Goal: Task Accomplishment & Management: Complete application form

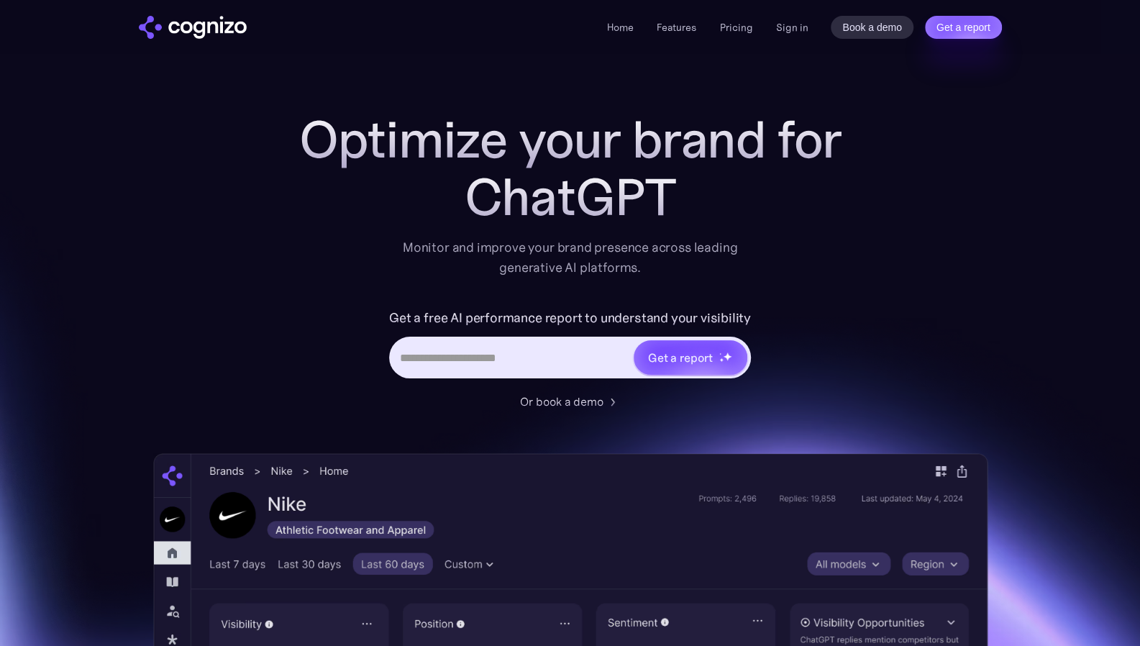
click at [795, 198] on div "ChatGPT" at bounding box center [571, 197] width 576 height 58
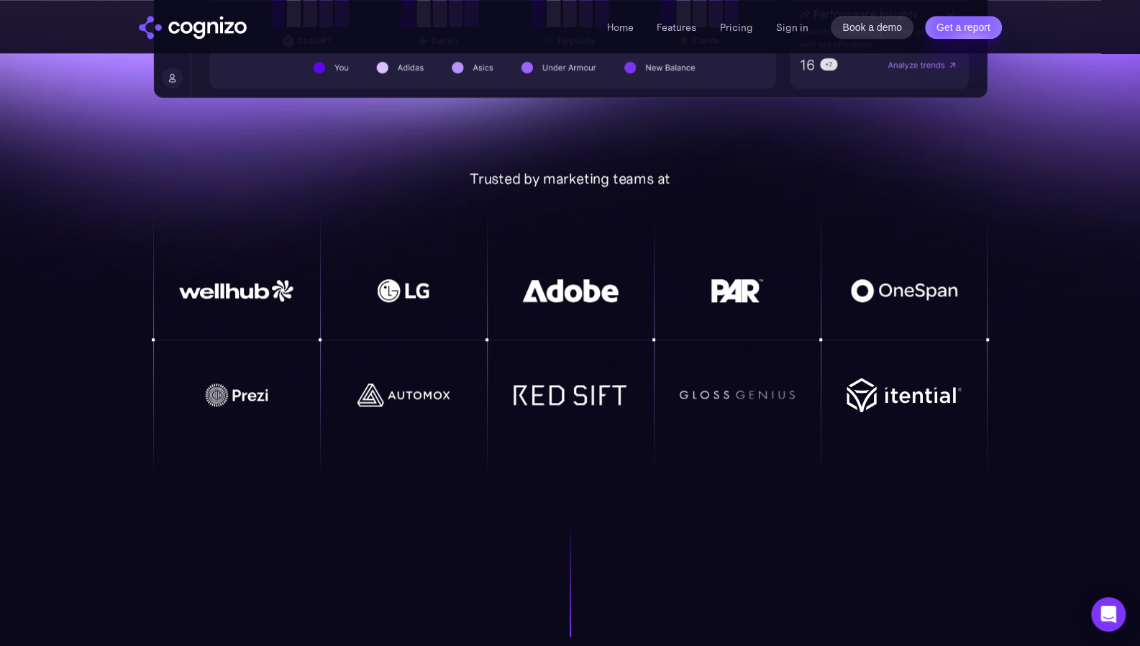
scroll to position [863, 0]
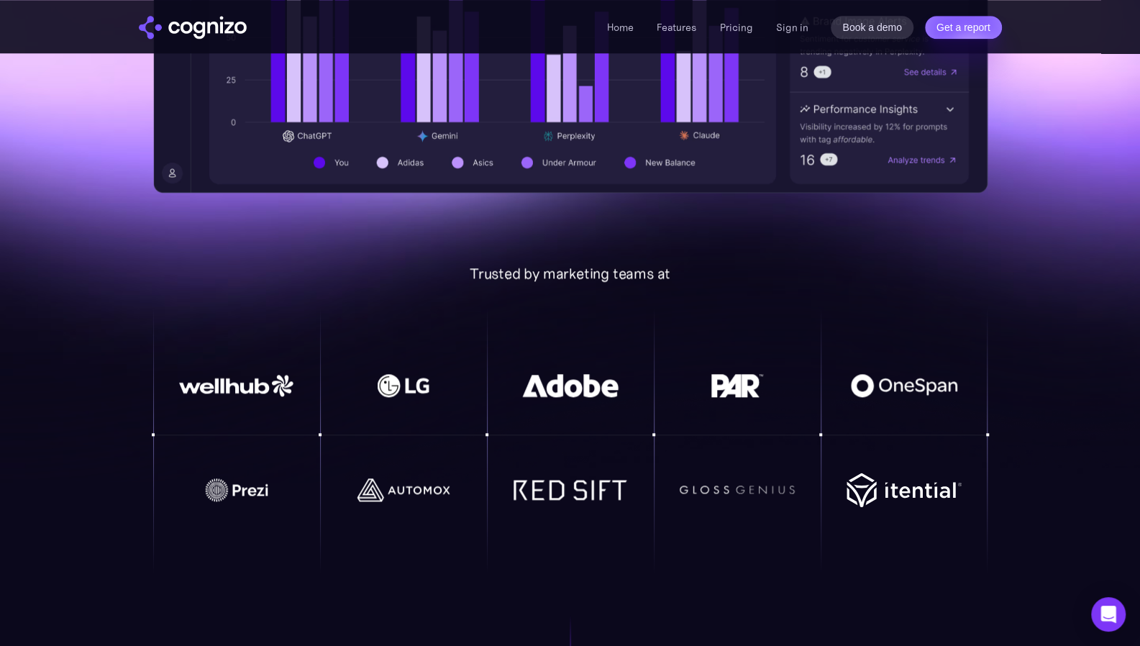
click at [741, 36] on div "Home Features Pricing Book a demo Get a report Sign in Book a demo Get a report" at bounding box center [804, 27] width 394 height 23
click at [736, 20] on li "Pricing" at bounding box center [735, 27] width 33 height 17
click at [735, 27] on link "Pricing" at bounding box center [735, 27] width 33 height 13
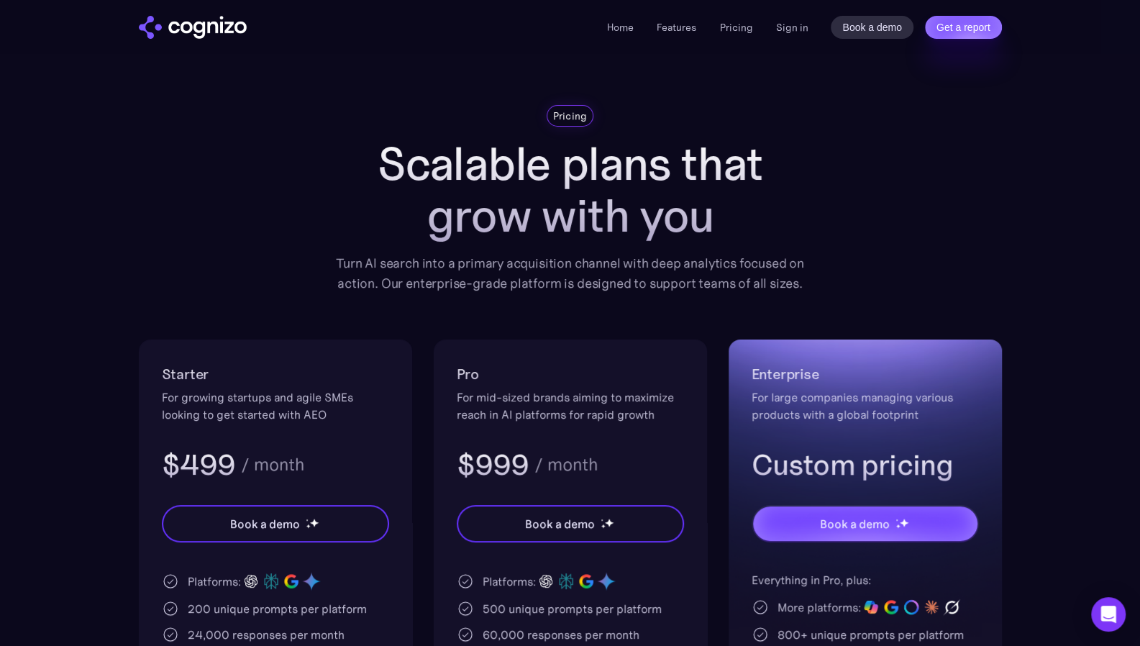
scroll to position [2, 0]
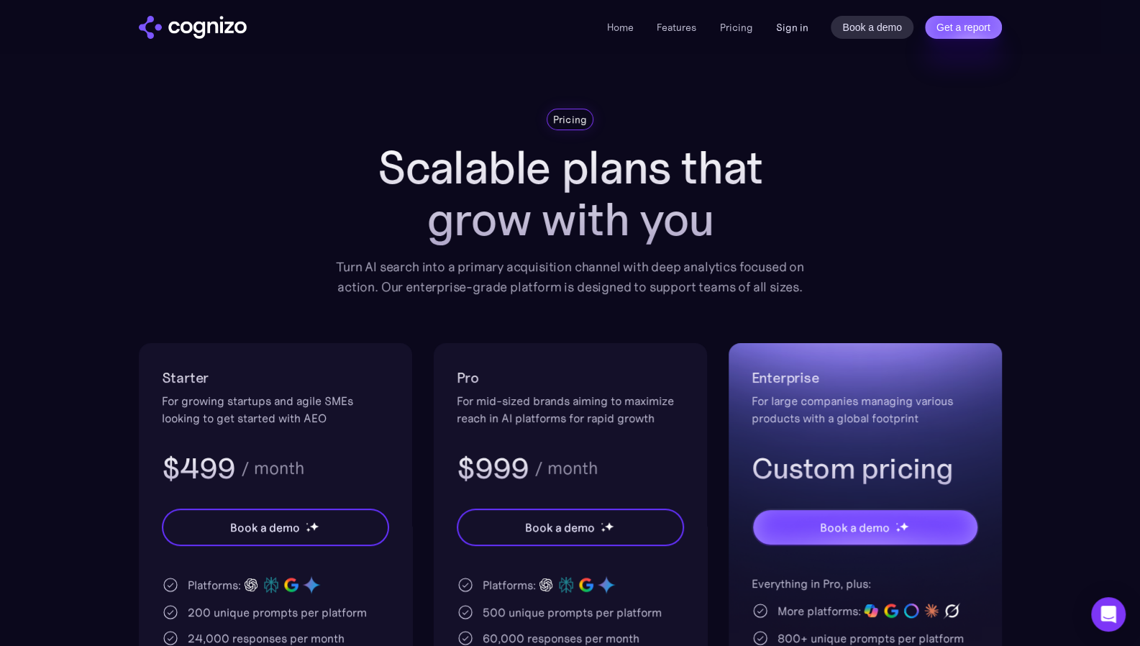
click at [797, 22] on link "Sign in" at bounding box center [792, 27] width 32 height 17
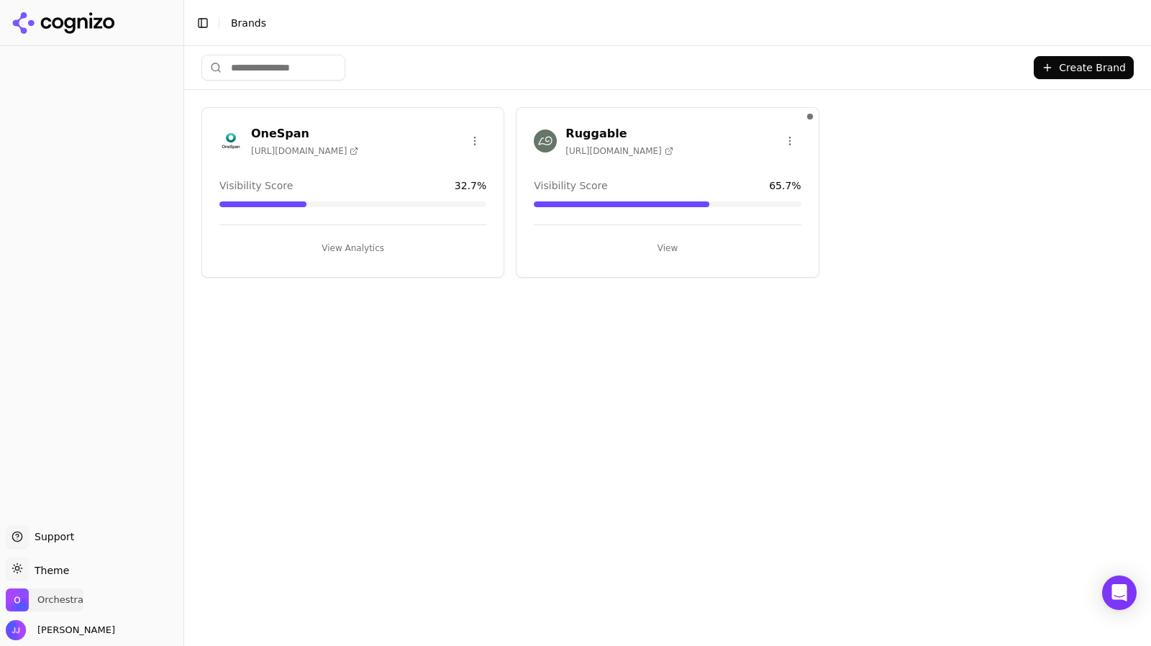
click at [55, 598] on span "Orchestra" at bounding box center [60, 600] width 46 height 13
click at [292, 537] on div "Create Brand OneSpan https://onespan.com Visibility Score 32.7 % View Analytics…" at bounding box center [667, 346] width 967 height 600
click at [88, 630] on div "Jeff Jensen" at bounding box center [92, 630] width 172 height 20
click at [63, 632] on span "Jeff Jensen" at bounding box center [73, 630] width 83 height 13
click at [367, 555] on div "Create Brand OneSpan https://onespan.com Visibility Score 32.7 % View Analytics…" at bounding box center [667, 346] width 967 height 600
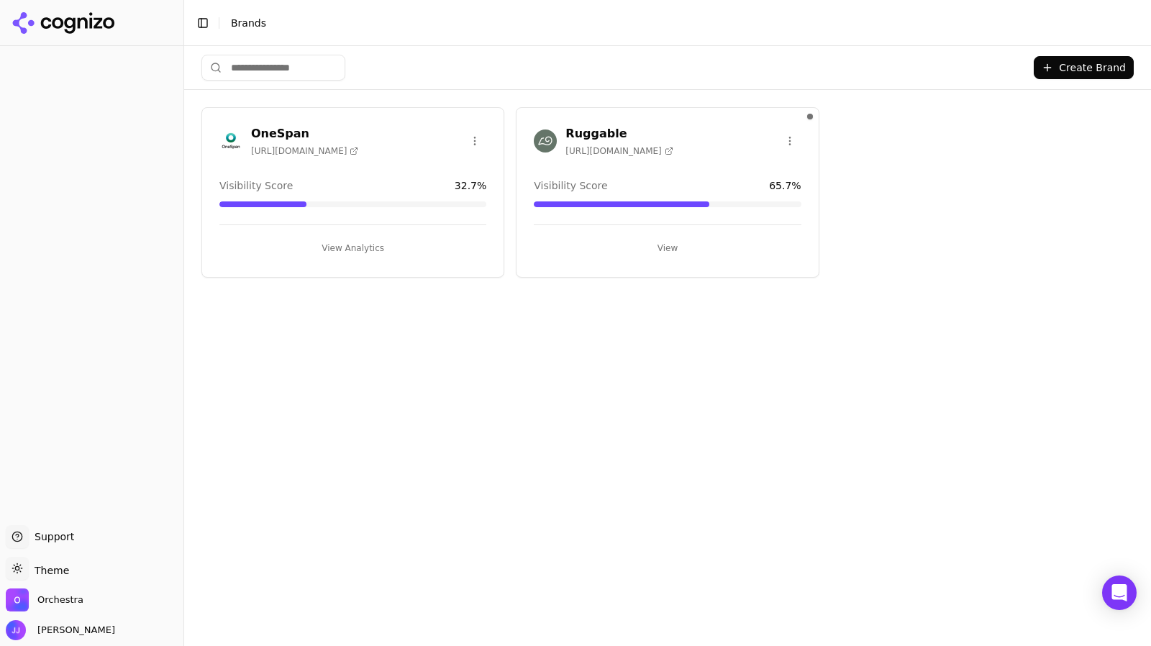
click at [82, 608] on div "Orchestra" at bounding box center [92, 602] width 172 height 29
click at [66, 604] on span "Orchestra" at bounding box center [60, 600] width 46 height 13
click at [246, 558] on button "Manage" at bounding box center [234, 558] width 56 height 17
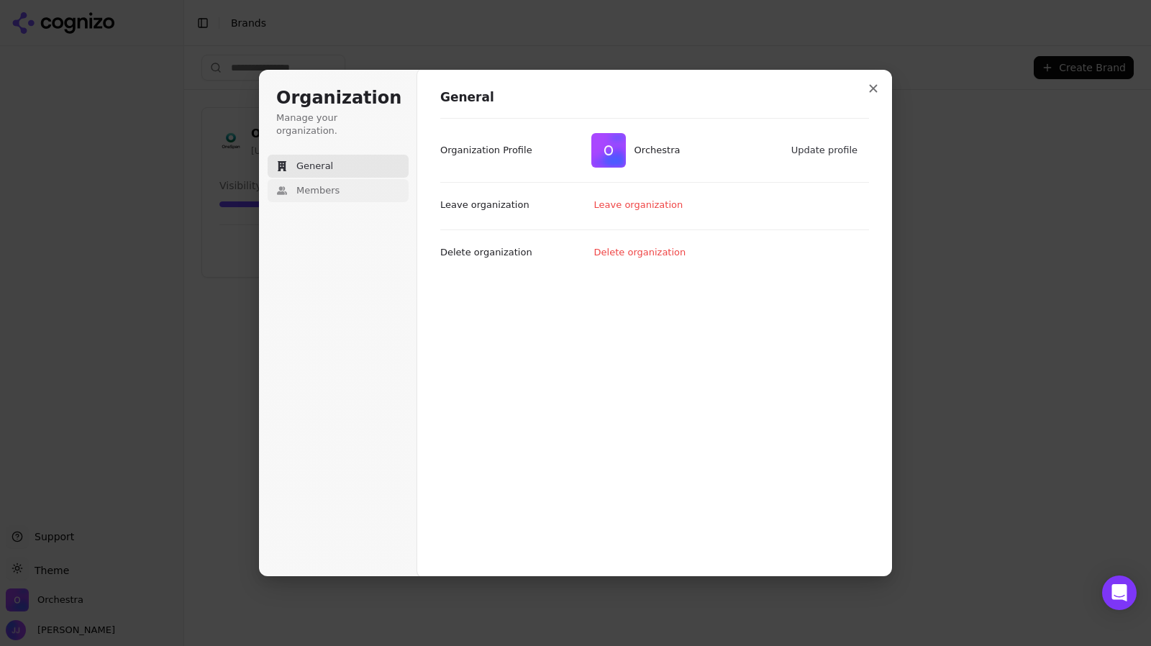
click at [327, 188] on button "Members" at bounding box center [338, 190] width 141 height 23
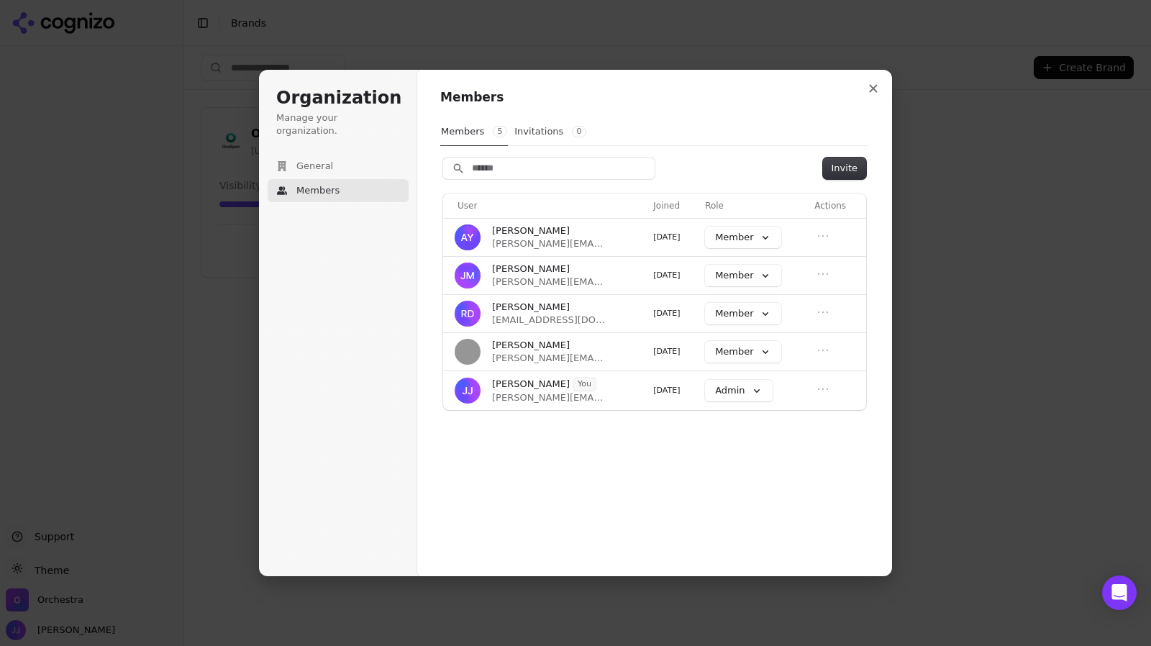
click at [624, 454] on div "Members Members 5 Invitations 0 Invite User Joined Role Actions Adeline Yorgaso…" at bounding box center [654, 323] width 475 height 508
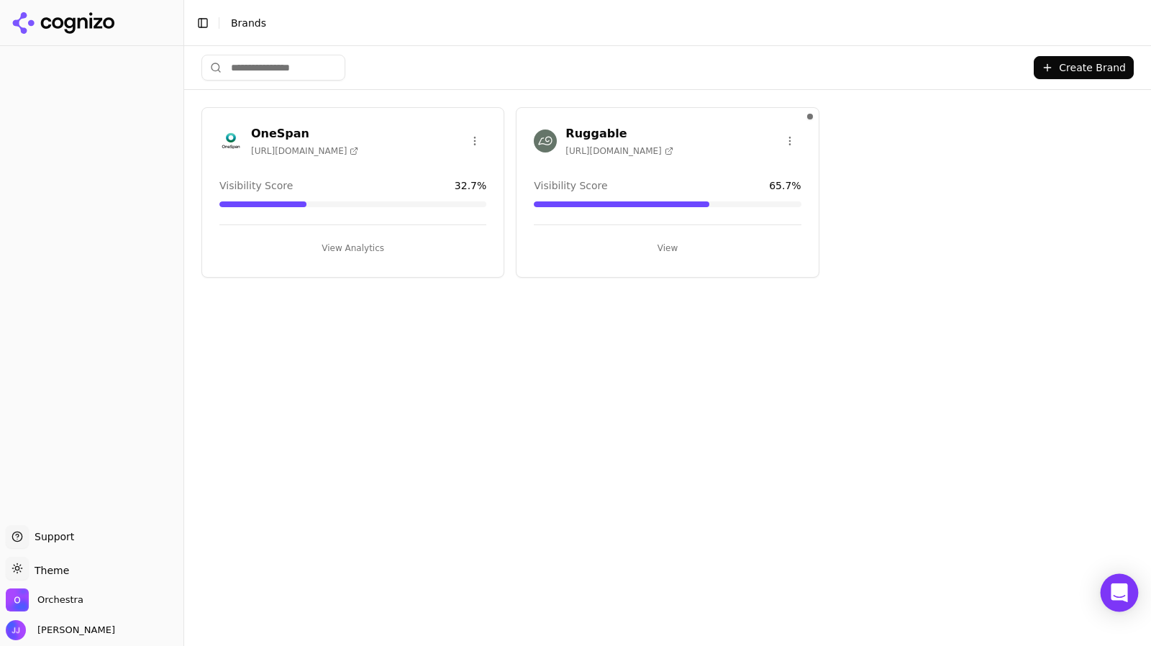
click at [1128, 591] on div "Open Intercom Messenger" at bounding box center [1120, 593] width 38 height 38
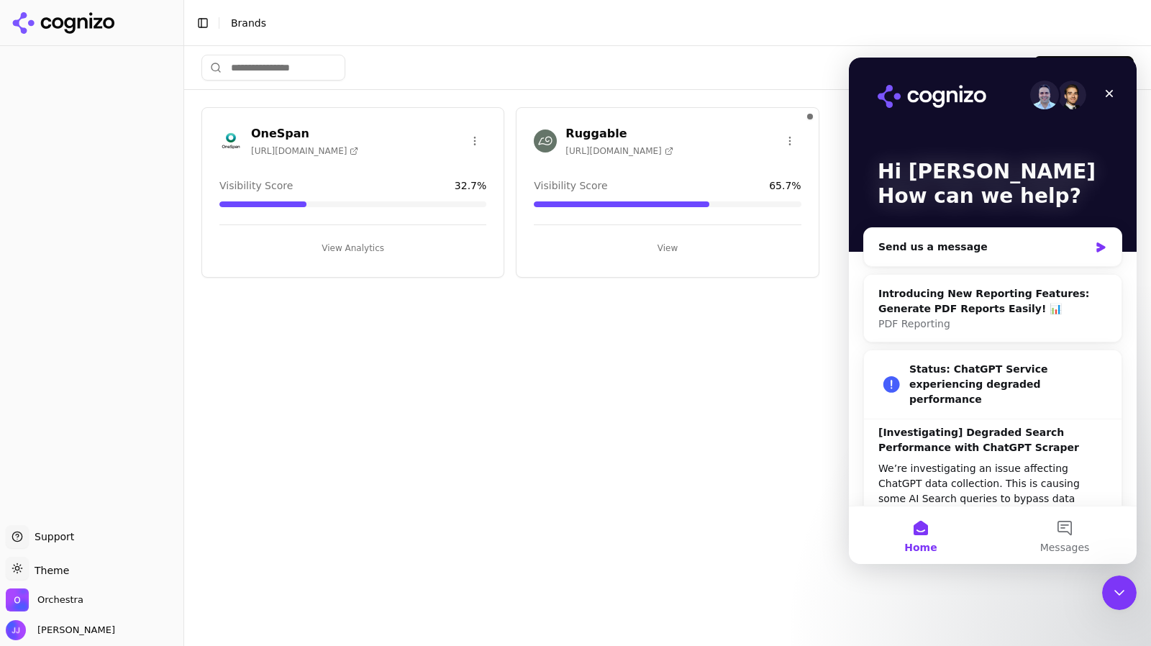
scroll to position [69, 0]
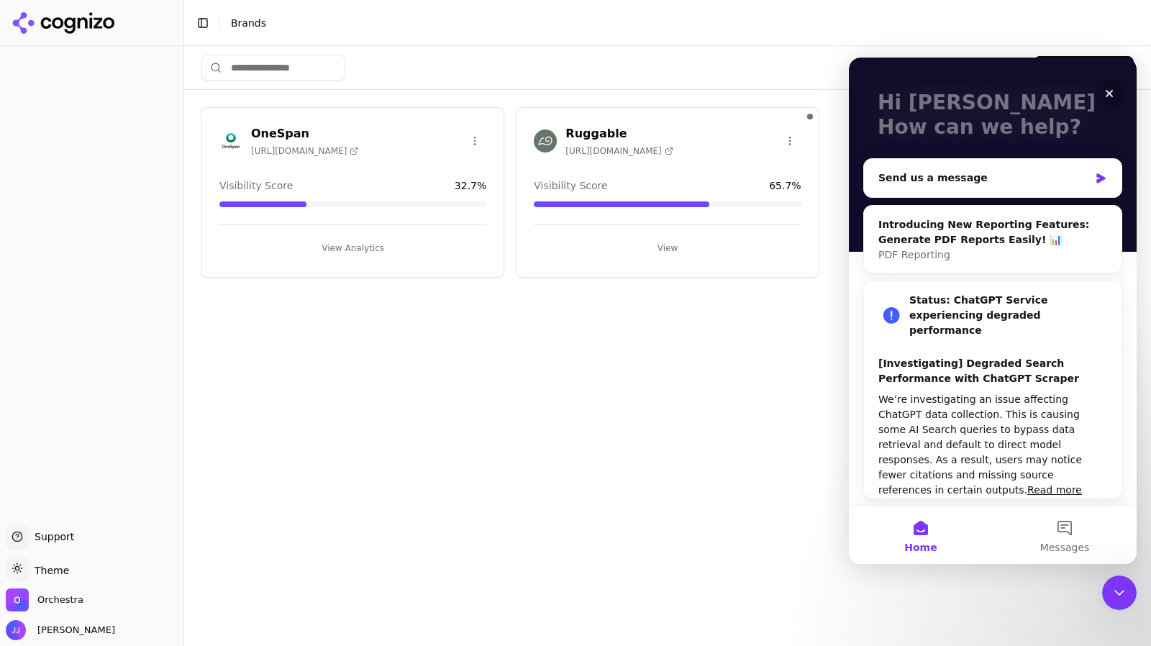
click at [809, 392] on div "Create Brand OneSpan https://onespan.com Visibility Score 32.7 % View Analytics…" at bounding box center [667, 346] width 967 height 600
click at [1061, 527] on button "Messages" at bounding box center [1065, 535] width 144 height 58
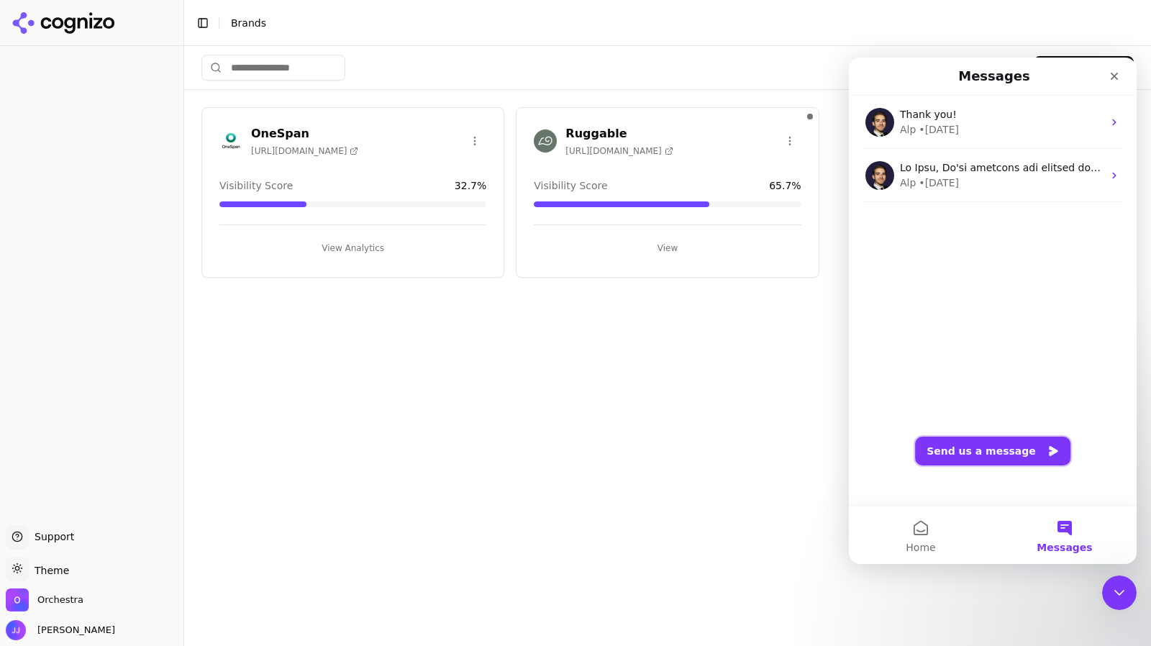
click at [1025, 442] on button "Send us a message" at bounding box center [992, 451] width 155 height 29
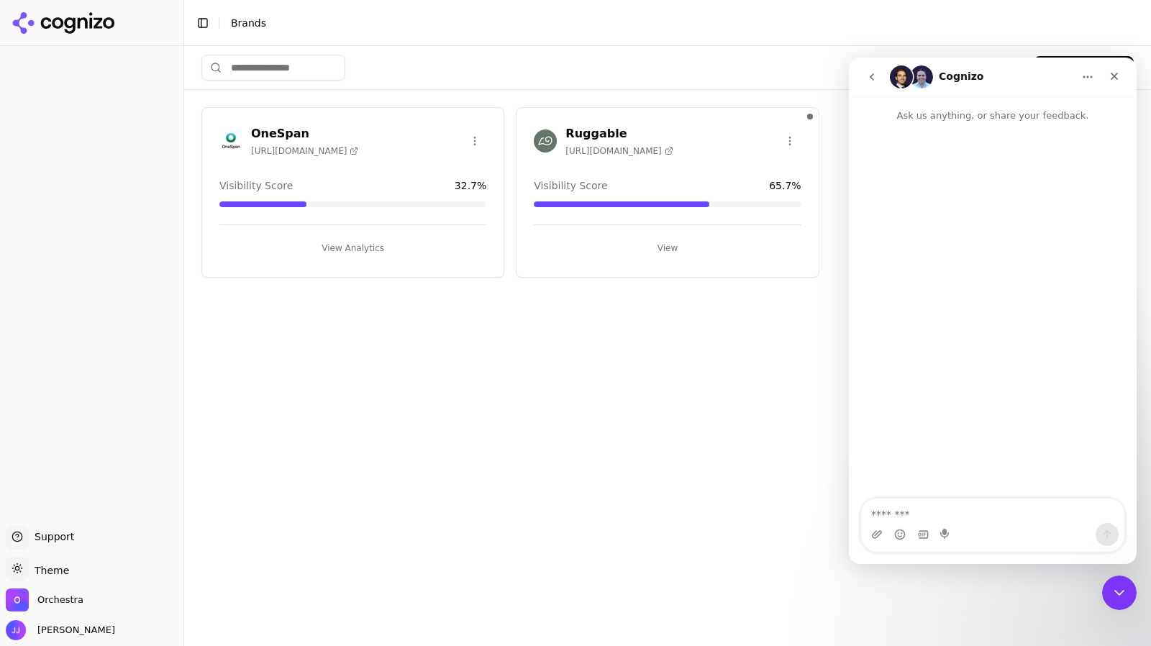
click at [1012, 504] on textarea "Message…" at bounding box center [992, 511] width 263 height 24
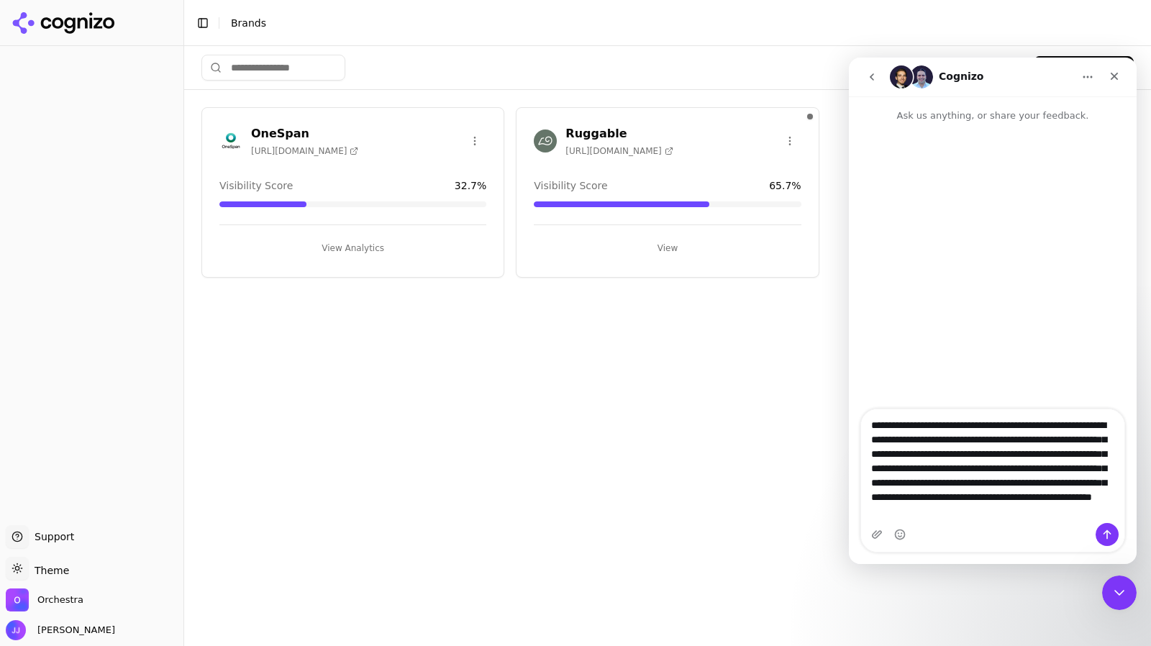
scroll to position [12, 0]
drag, startPoint x: 1011, startPoint y: 523, endPoint x: 884, endPoint y: 499, distance: 129.0
click at [884, 499] on textarea "**********" at bounding box center [993, 466] width 264 height 114
type textarea "**********"
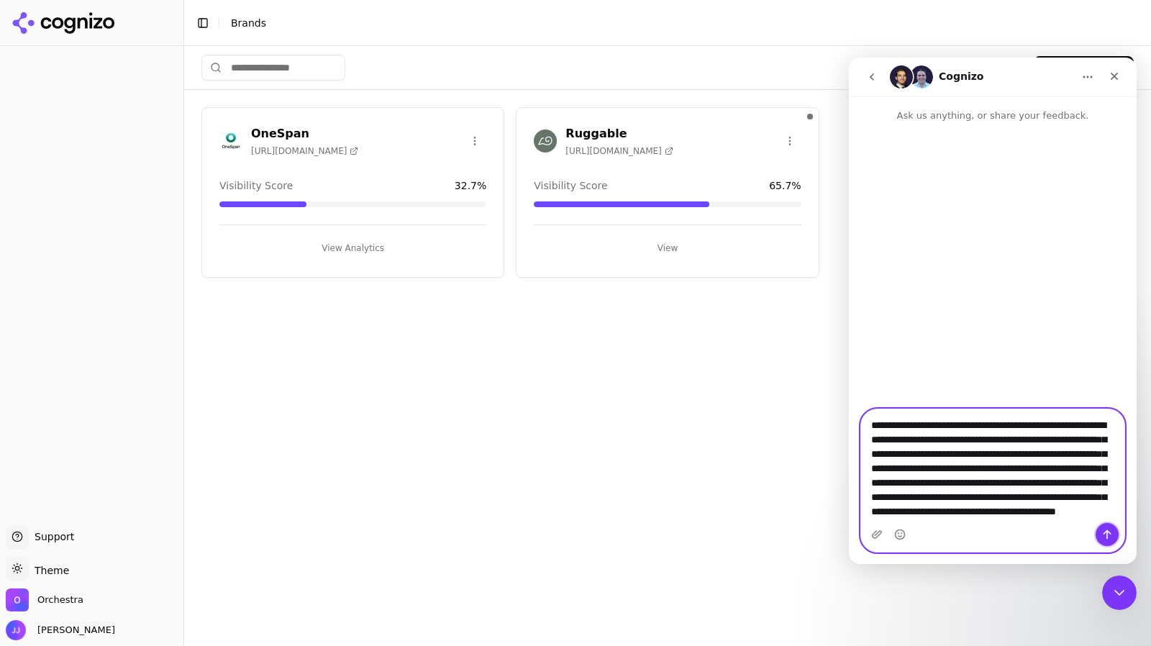
click at [1109, 543] on button "Send a message…" at bounding box center [1107, 534] width 23 height 23
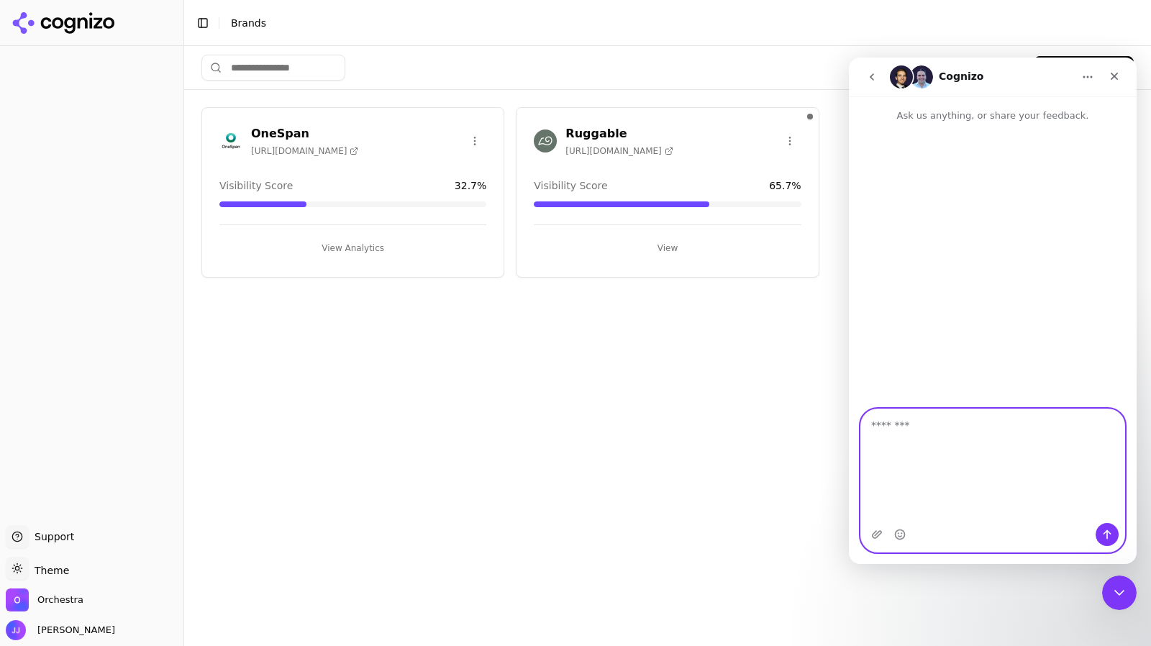
scroll to position [0, 0]
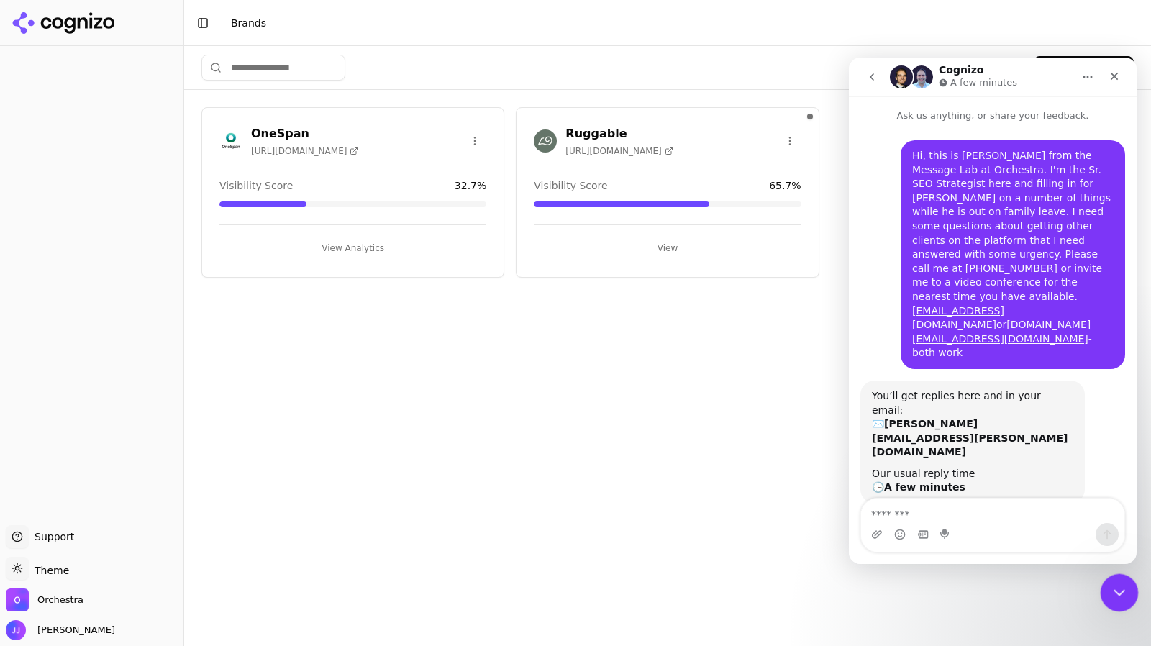
click at [1130, 594] on div "Close Intercom Messenger" at bounding box center [1117, 590] width 35 height 35
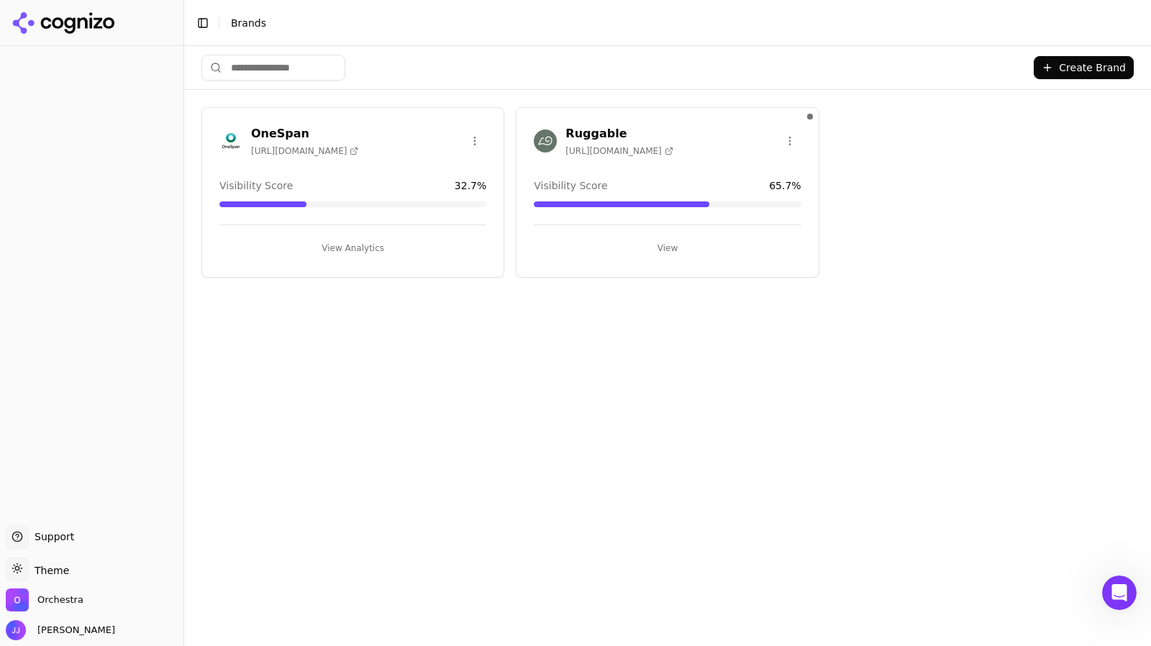
click at [1052, 199] on div "OneSpan https://onespan.com Visibility Score 32.7 % View Analytics Ruggable htt…" at bounding box center [667, 192] width 932 height 171
click at [1086, 63] on button "Create Brand" at bounding box center [1084, 67] width 100 height 23
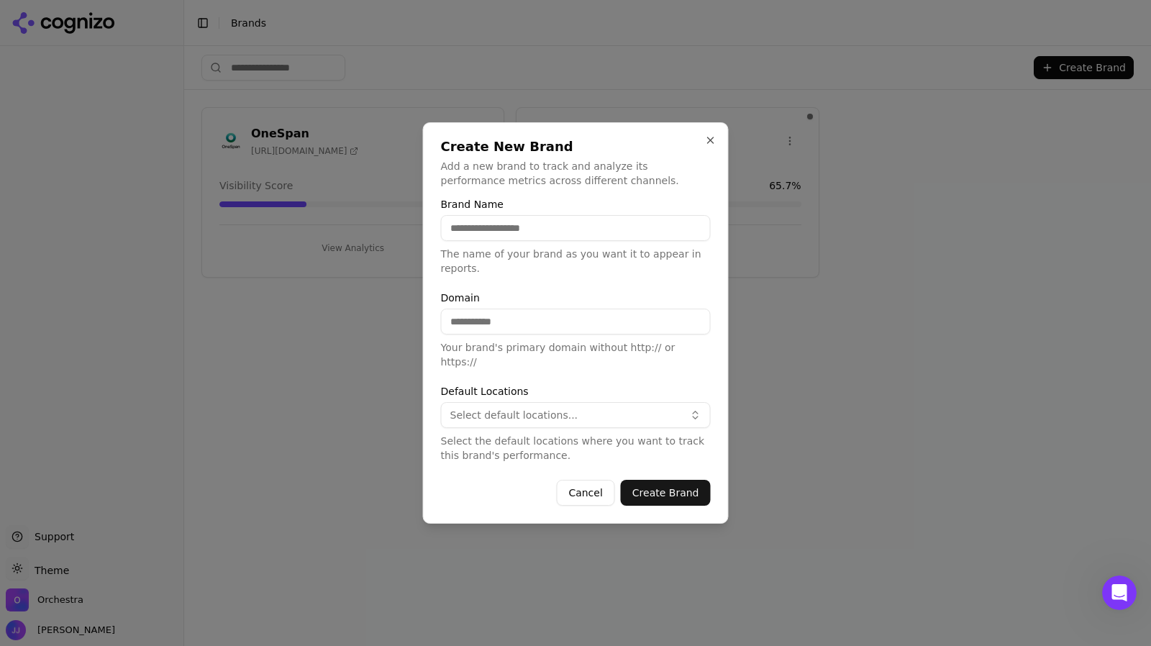
click at [550, 408] on button "Select default locations..." at bounding box center [576, 415] width 270 height 26
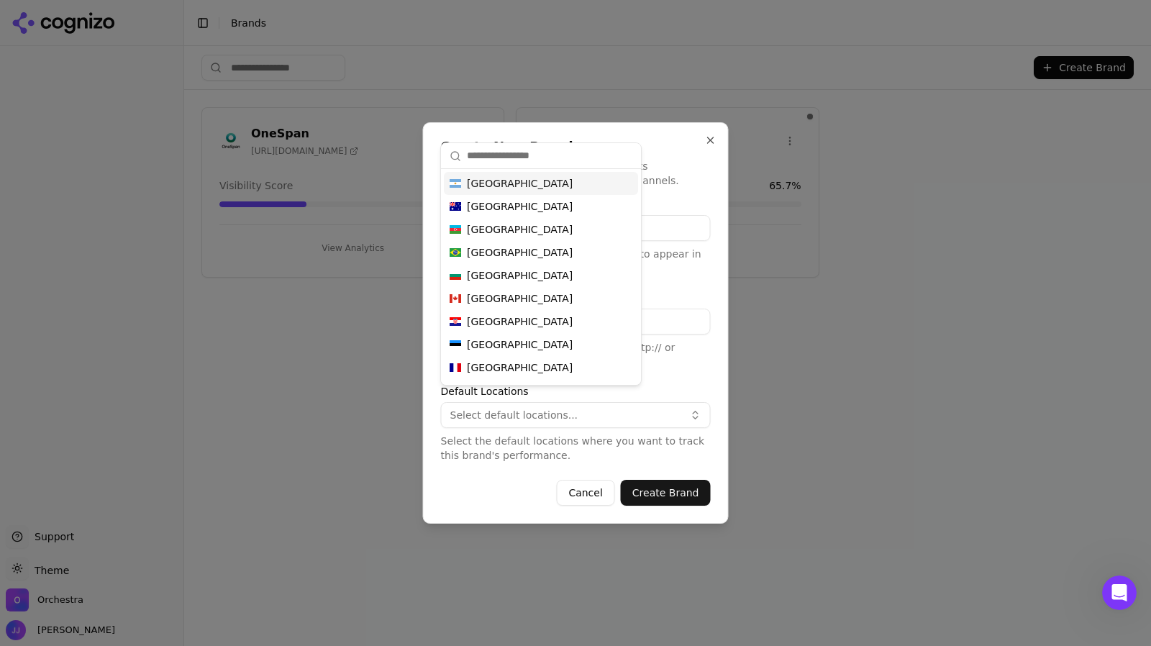
click at [522, 458] on form "Brand Name The name of your brand as you want it to appear in reports. Domain Y…" at bounding box center [576, 352] width 270 height 306
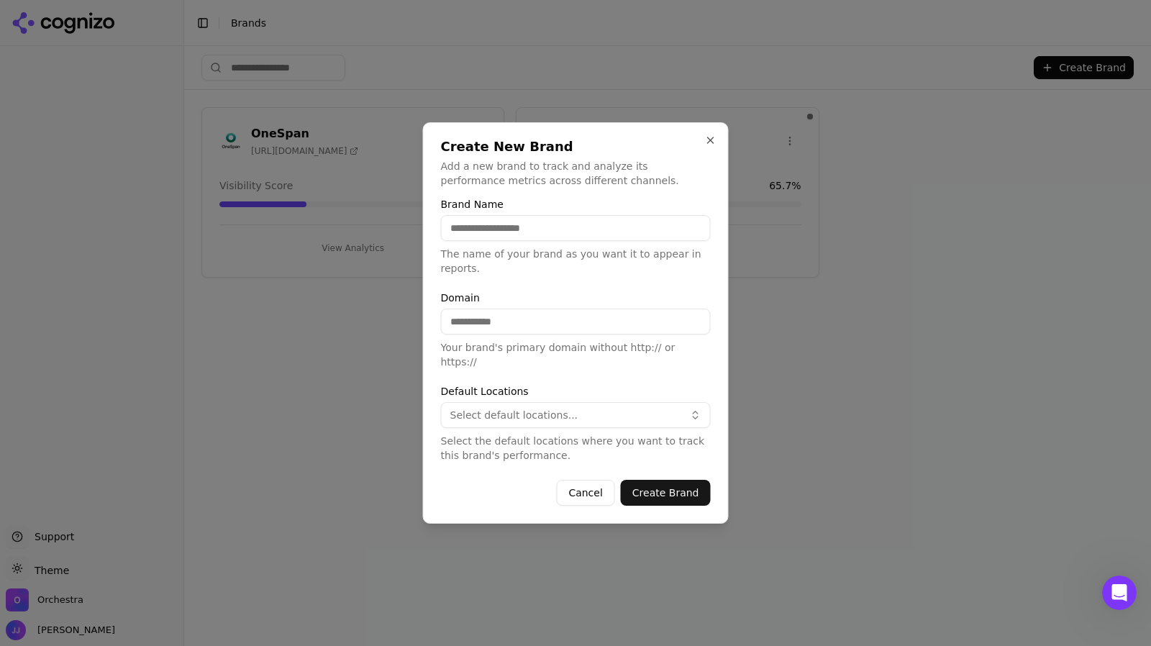
click at [550, 241] on input "Brand Name" at bounding box center [576, 228] width 270 height 26
type input "**********"
click at [495, 325] on input "Domain" at bounding box center [576, 322] width 270 height 26
paste input "**********"
type input "**********"
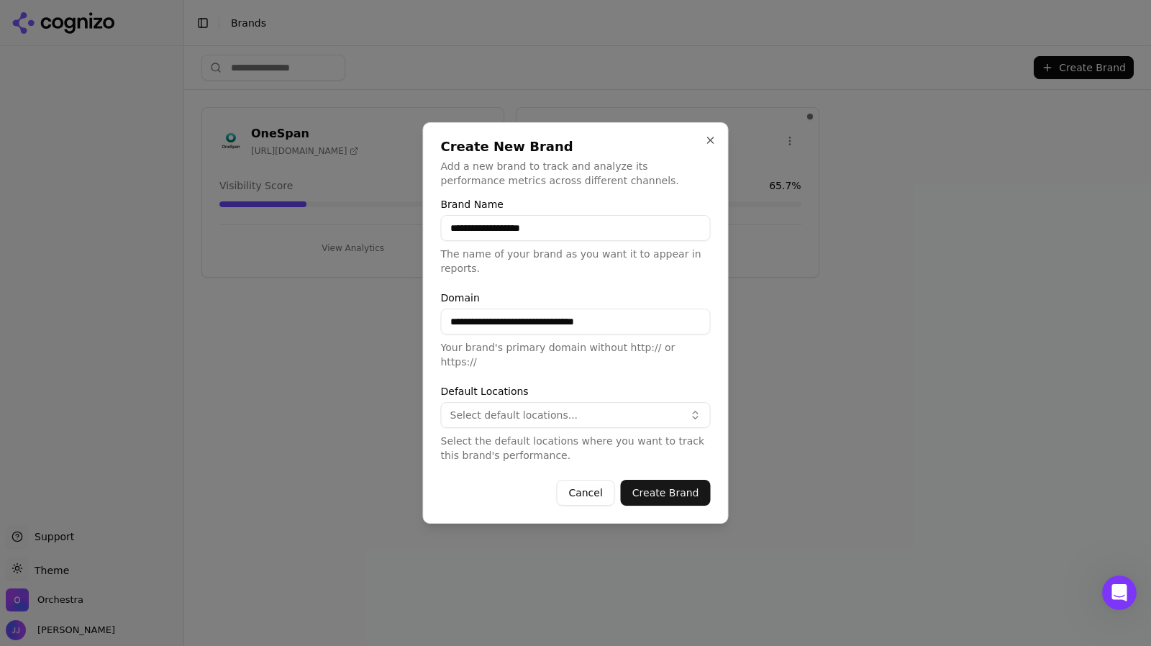
click at [546, 408] on span "Select default locations..." at bounding box center [514, 415] width 128 height 14
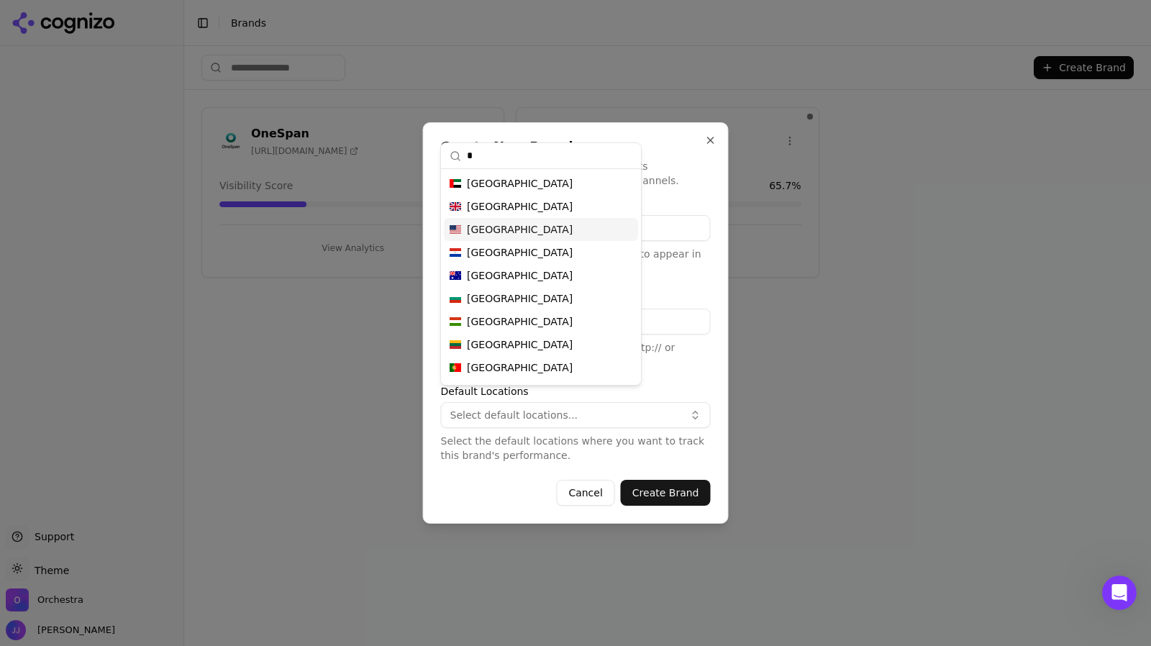
type input "*"
click at [526, 237] on div "United States" at bounding box center [541, 229] width 194 height 23
click at [537, 480] on div "Cancel Create Brand" at bounding box center [576, 493] width 270 height 26
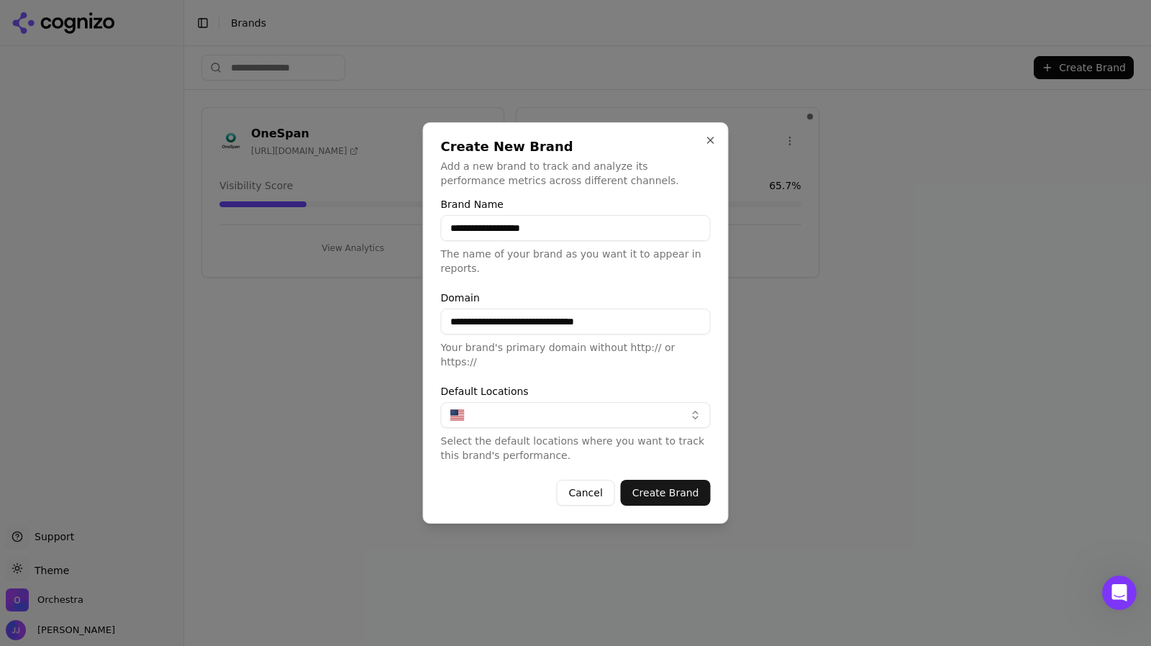
click at [682, 480] on button "Create Brand" at bounding box center [666, 493] width 90 height 26
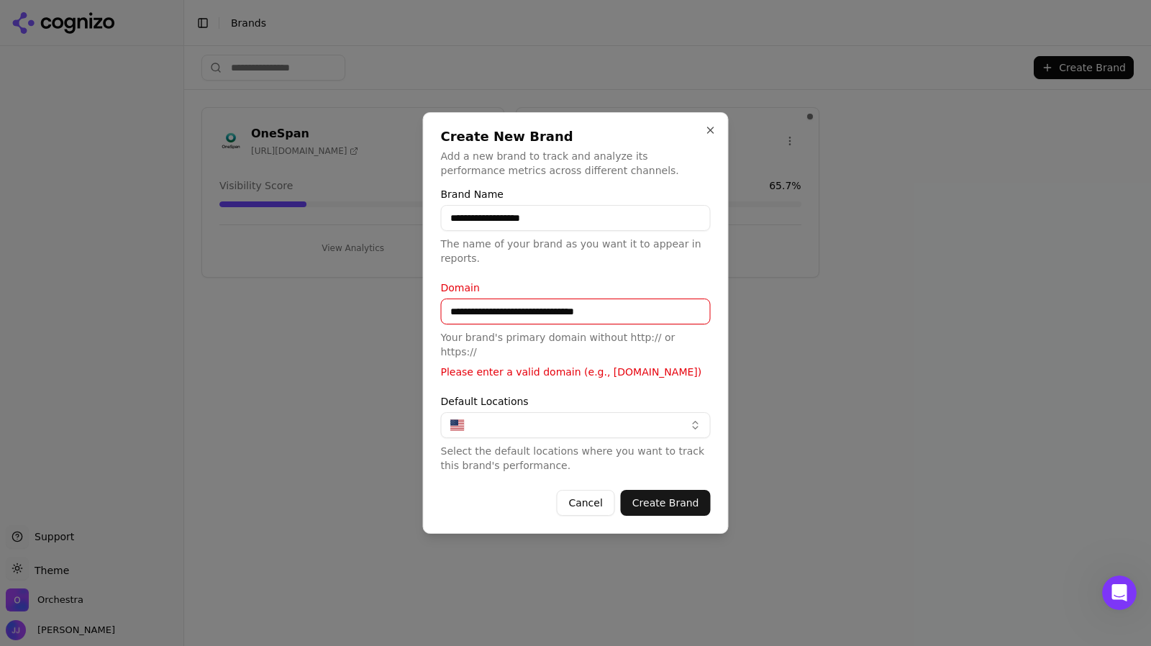
drag, startPoint x: 483, startPoint y: 313, endPoint x: 391, endPoint y: 301, distance: 92.1
click at [391, 301] on body "**********" at bounding box center [575, 323] width 1151 height 646
click at [601, 307] on input "**********" at bounding box center [576, 312] width 270 height 26
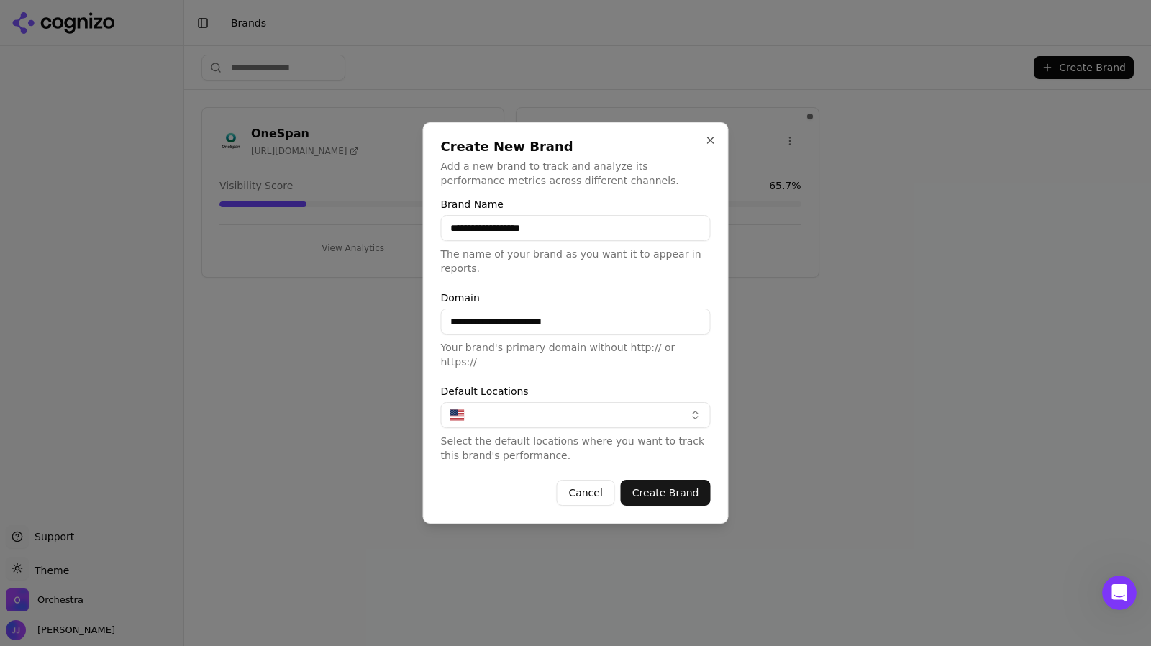
type input "**********"
click at [679, 480] on button "Create Brand" at bounding box center [666, 493] width 90 height 26
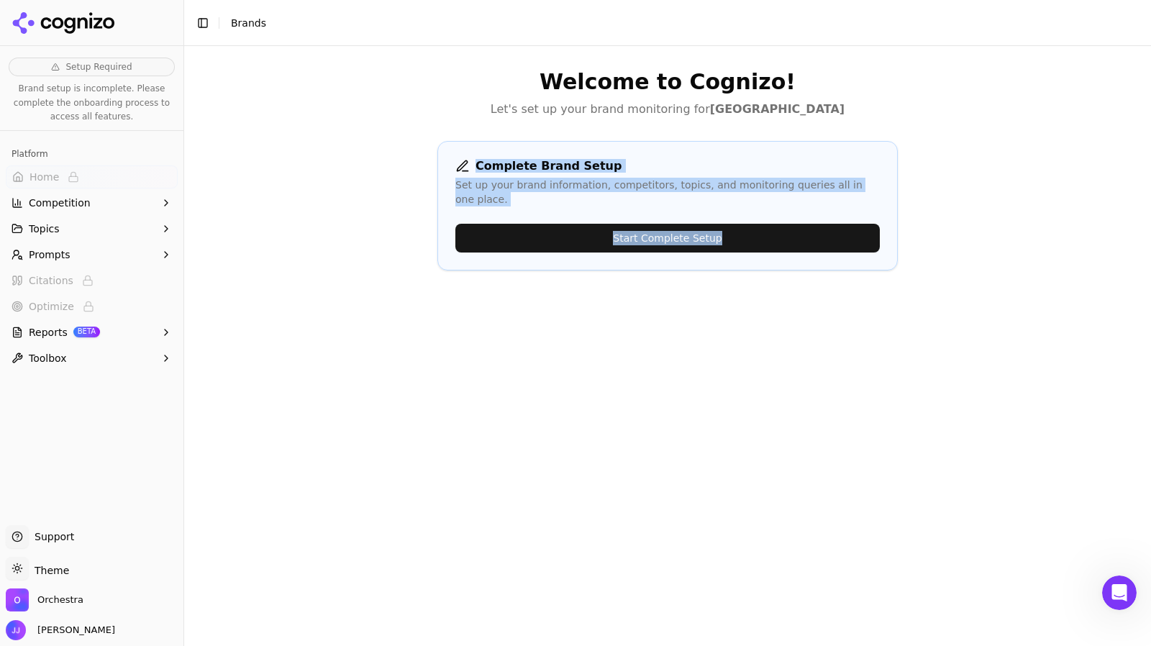
drag, startPoint x: 486, startPoint y: 282, endPoint x: 322, endPoint y: 170, distance: 198.8
click at [322, 170] on div "Welcome to Cognizo! Let's set up your brand monitoring for South Station Tower …" at bounding box center [667, 369] width 967 height 646
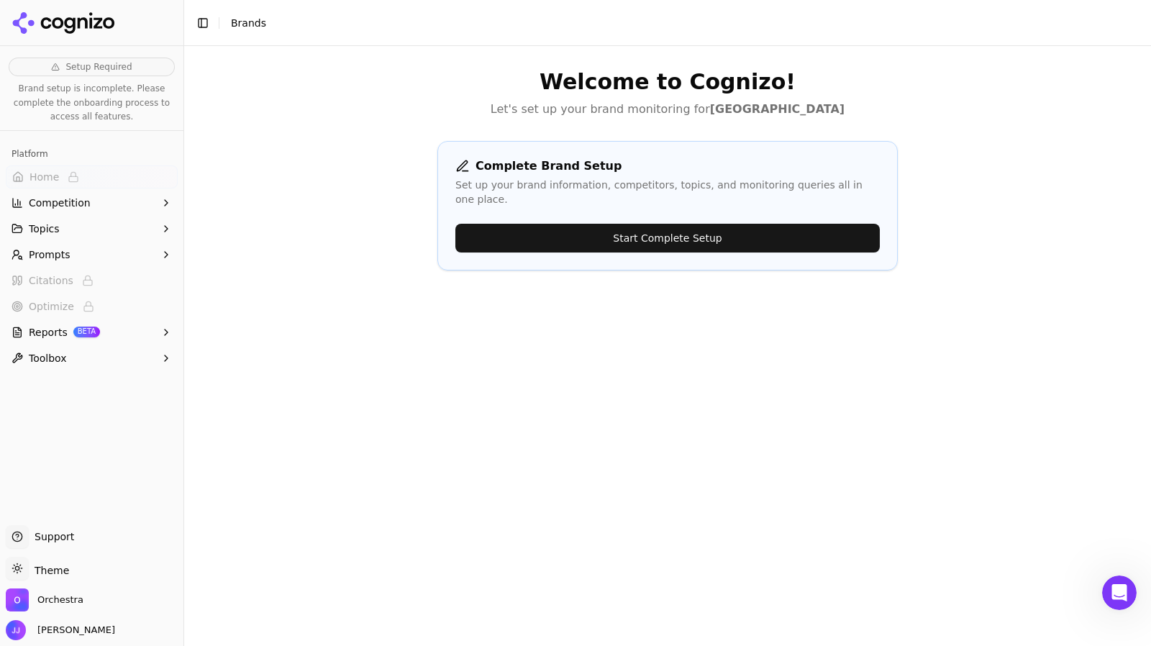
click at [322, 170] on div "Welcome to Cognizo! Let's set up your brand monitoring for South Station Tower …" at bounding box center [667, 369] width 967 height 646
click at [492, 228] on button "Start Complete Setup" at bounding box center [667, 238] width 424 height 29
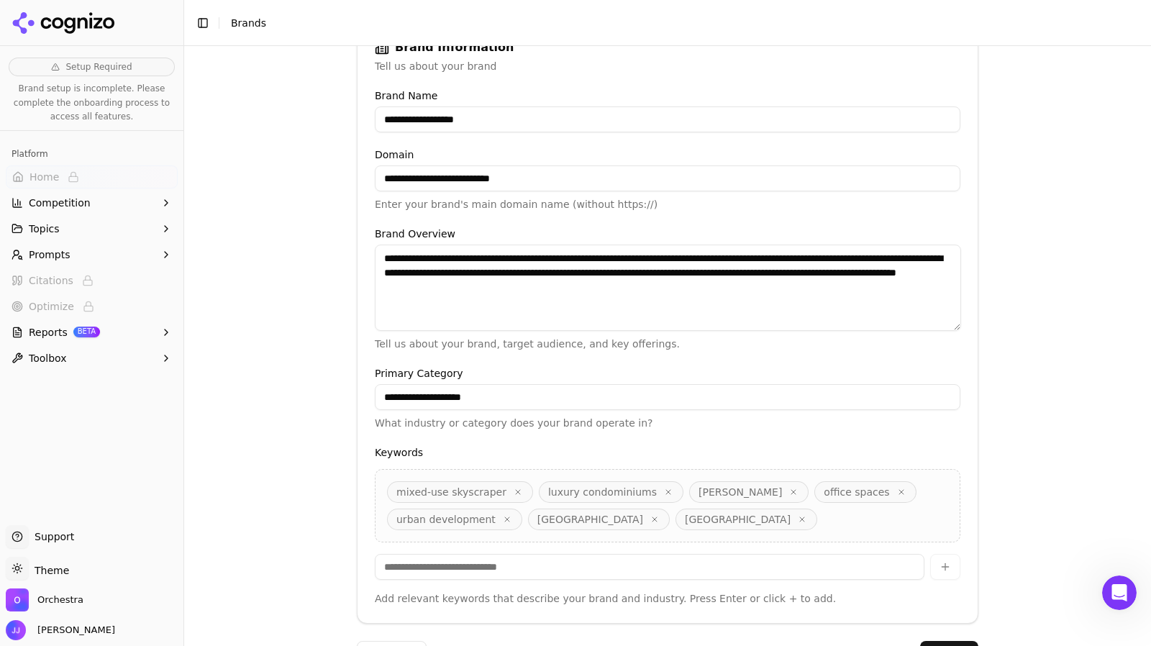
scroll to position [281, 0]
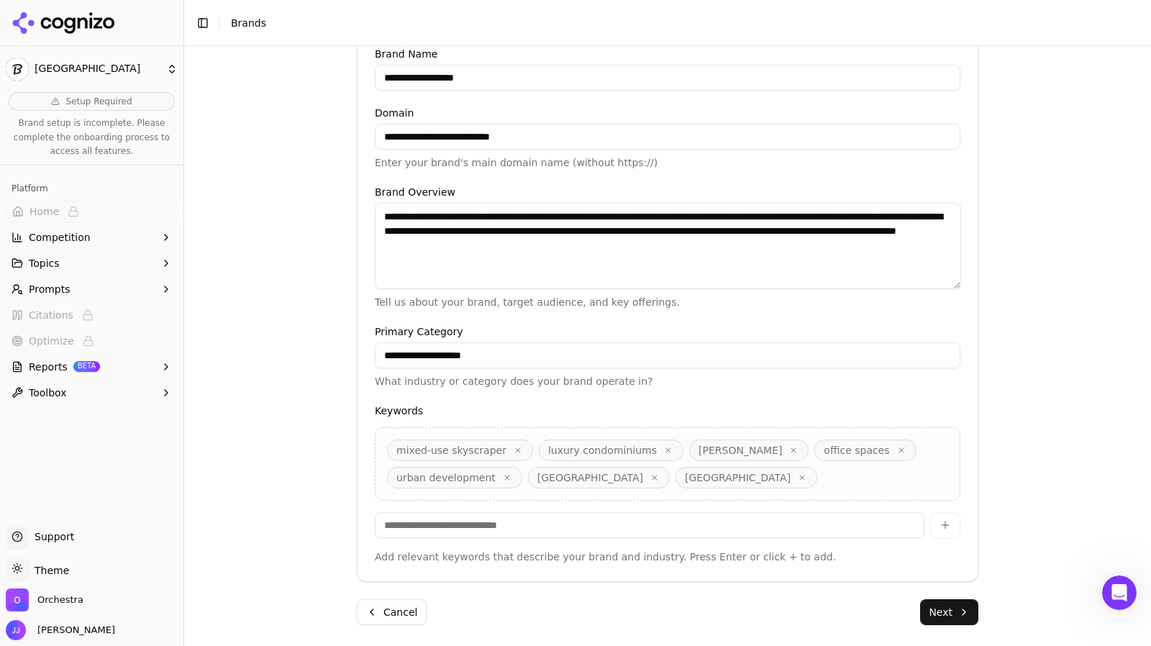
click at [649, 474] on button "button" at bounding box center [655, 478] width 12 height 12
click at [503, 473] on icon "button" at bounding box center [507, 477] width 9 height 9
click at [659, 516] on input at bounding box center [650, 525] width 550 height 26
type input "**********"
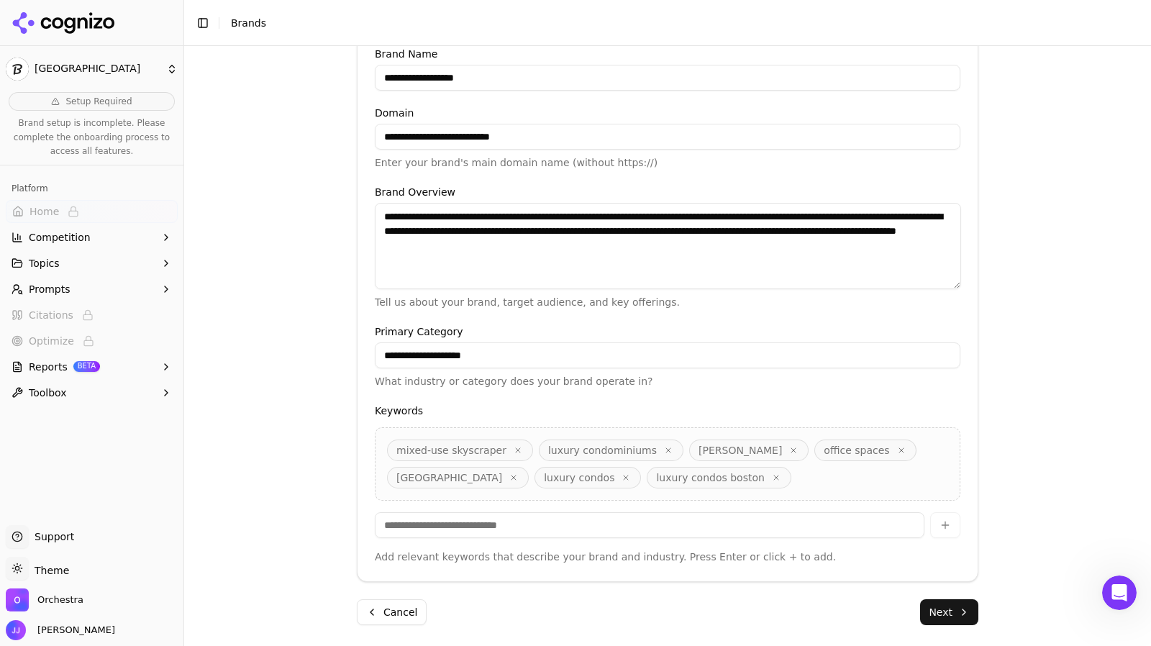
click at [588, 526] on input at bounding box center [650, 525] width 550 height 26
type input "**********"
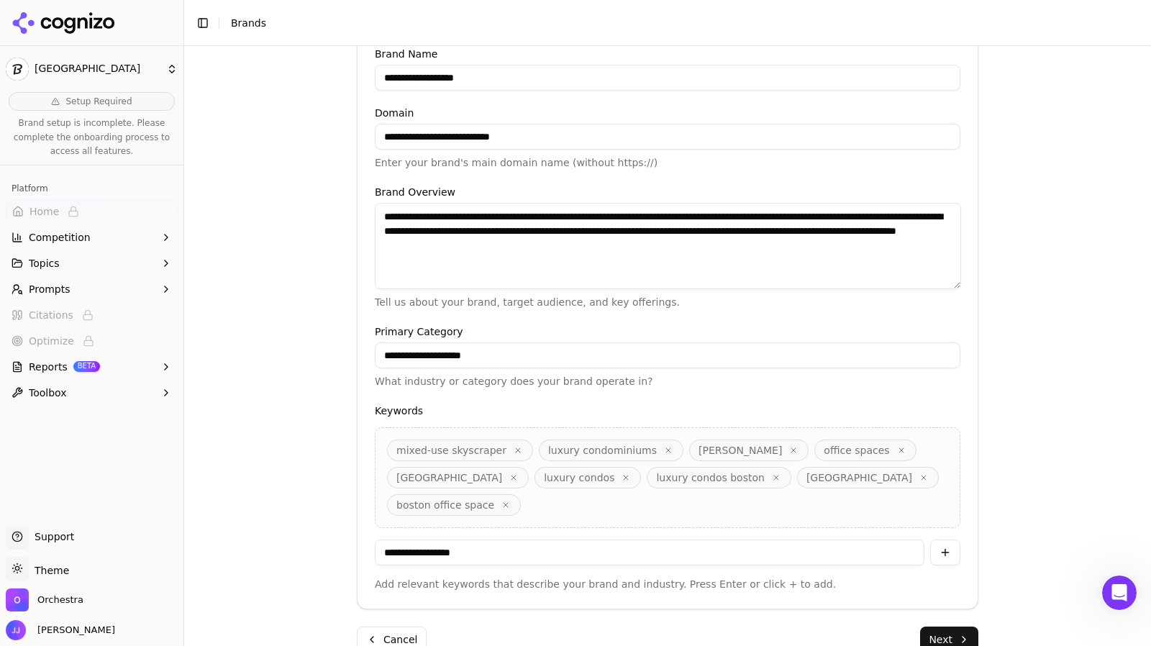
type input "**********"
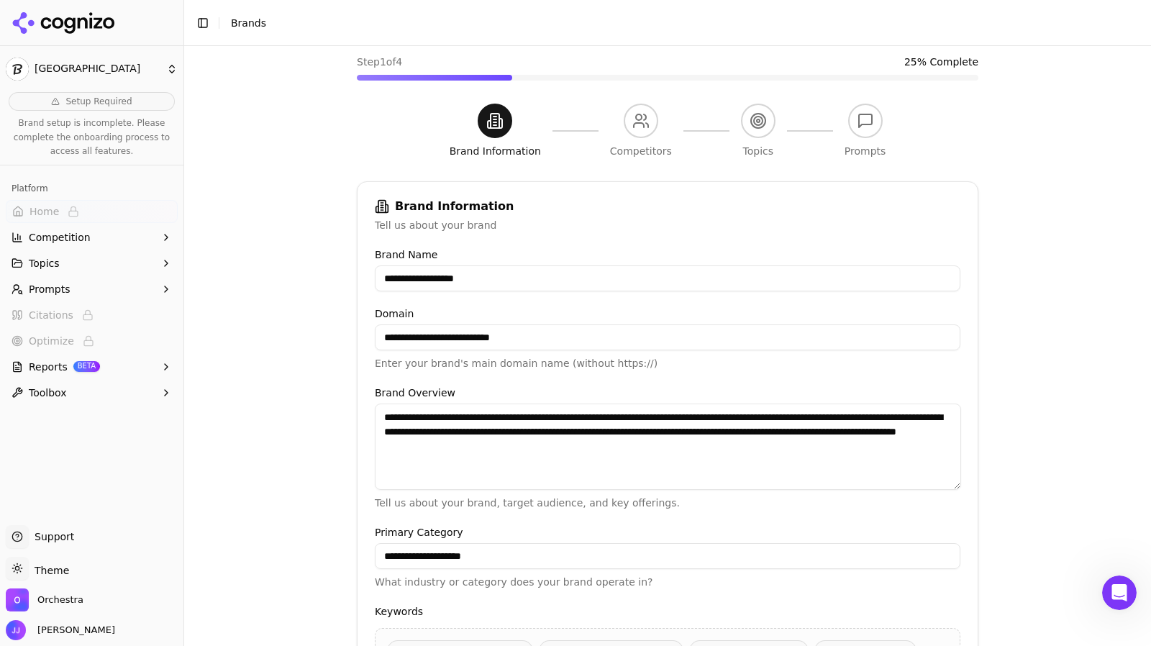
scroll to position [308, 0]
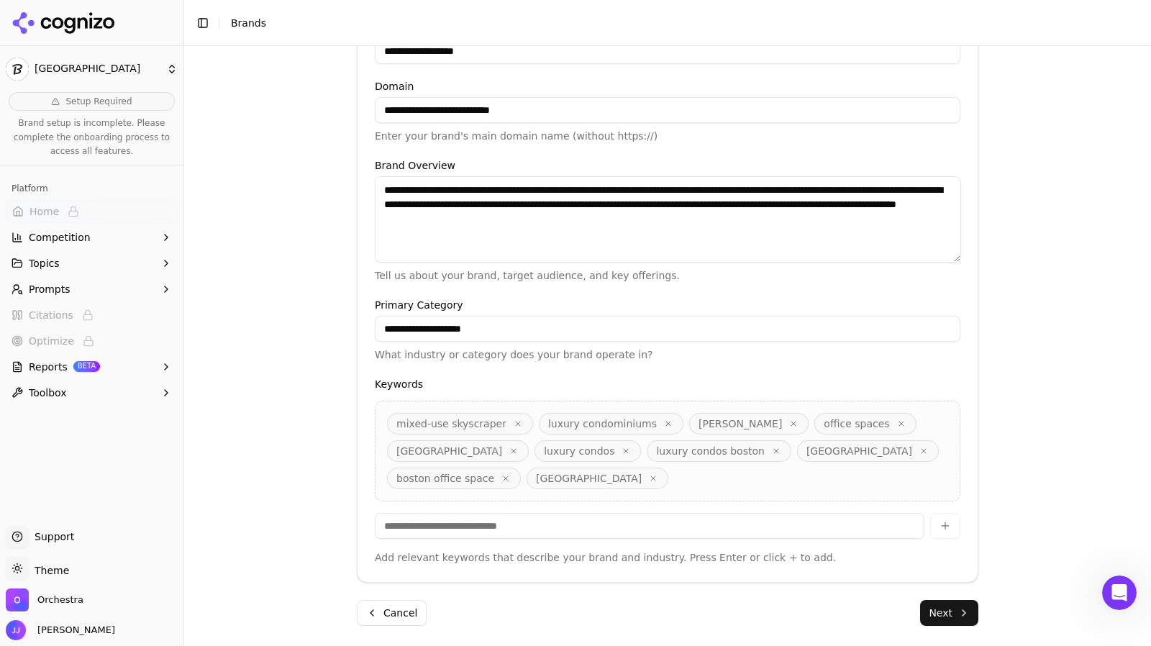
click at [947, 609] on button "Next" at bounding box center [949, 613] width 58 height 26
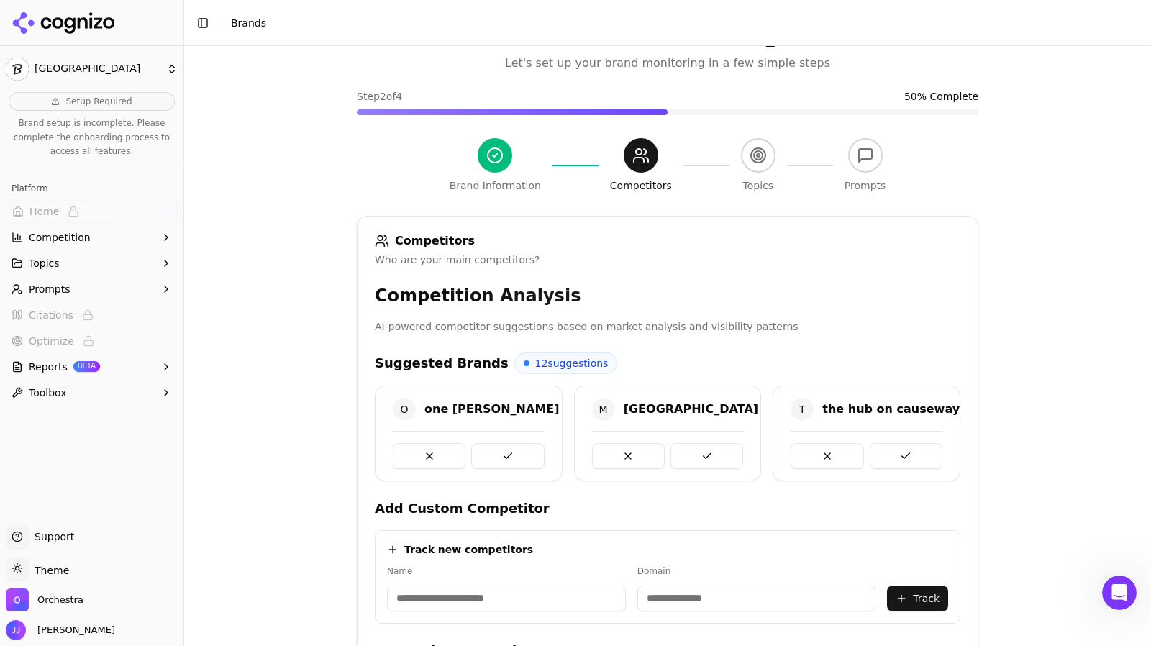
scroll to position [278, 0]
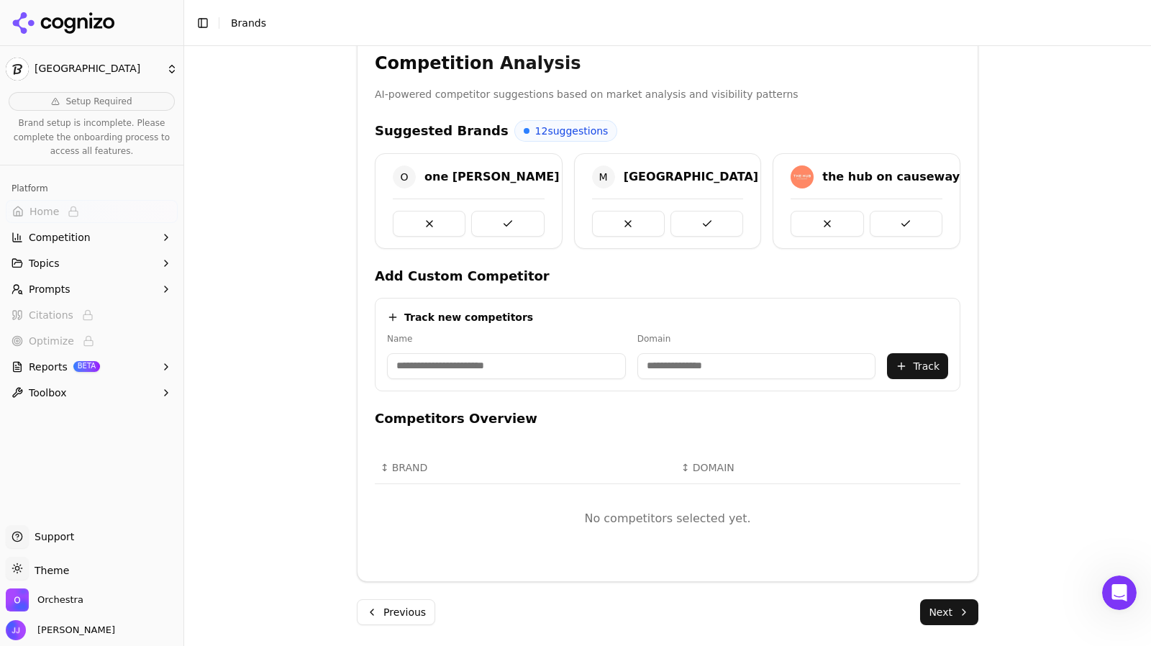
click at [969, 412] on div "Competition Analysis AI-powered competitor suggestions based on market analysis…" at bounding box center [668, 308] width 620 height 512
click at [544, 370] on input at bounding box center [506, 366] width 239 height 26
click at [387, 312] on icon at bounding box center [393, 318] width 12 height 12
click at [393, 314] on icon at bounding box center [393, 317] width 0 height 6
drag, startPoint x: 489, startPoint y: 368, endPoint x: 369, endPoint y: 371, distance: 120.2
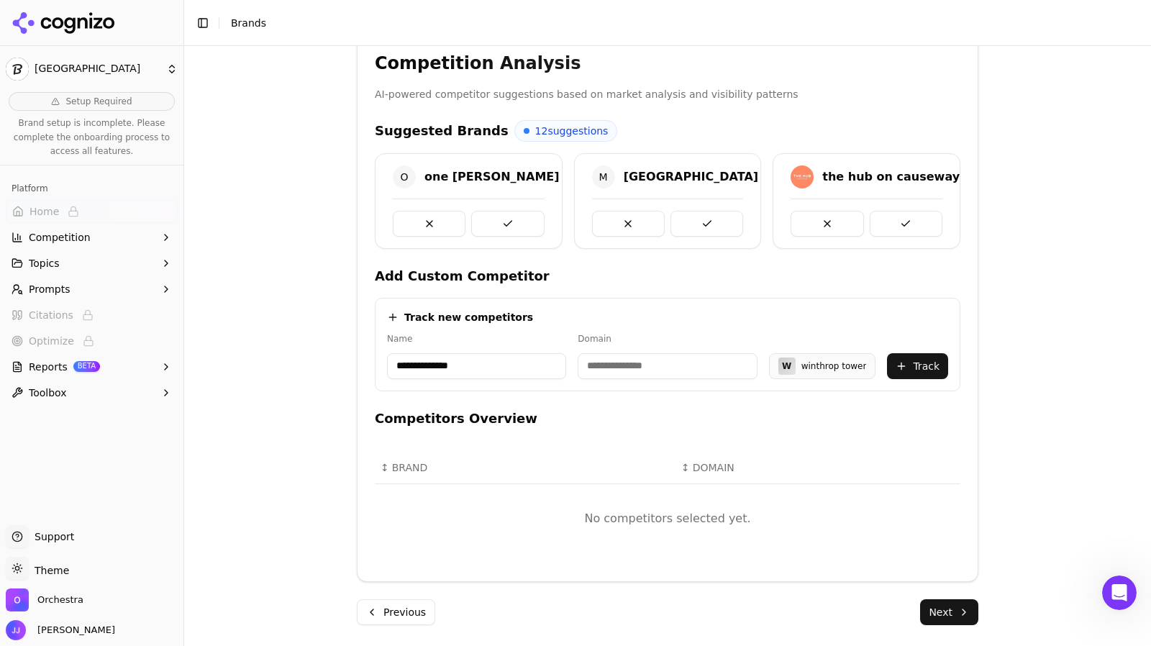
click at [375, 371] on div "**********" at bounding box center [668, 345] width 586 height 94
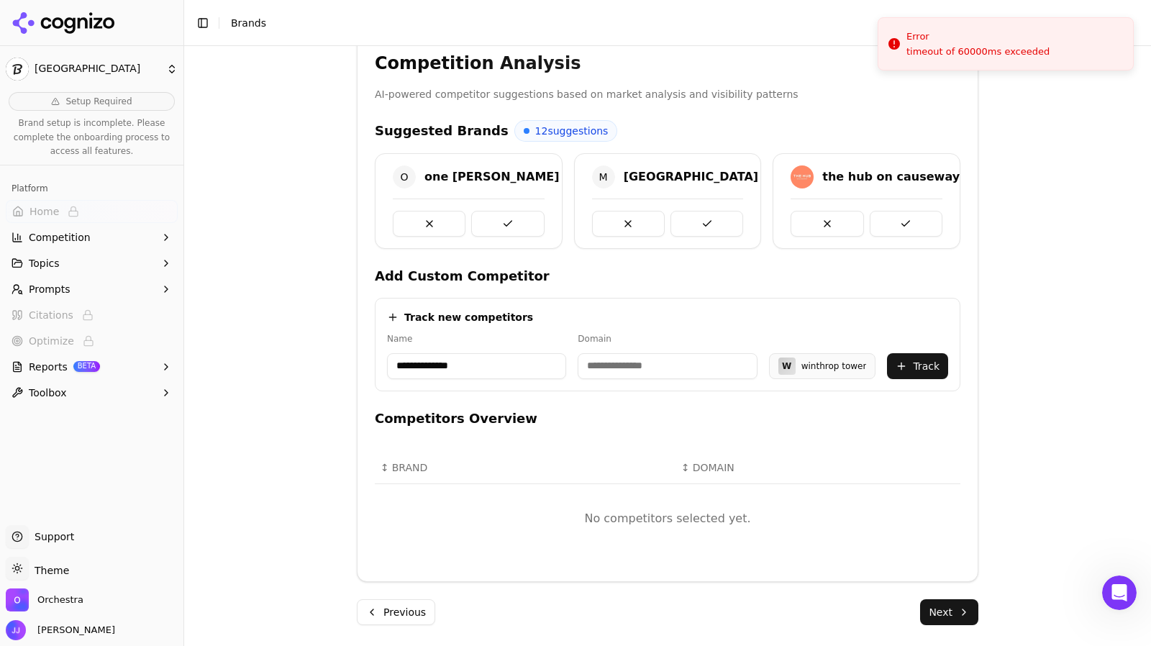
drag, startPoint x: 478, startPoint y: 372, endPoint x: 376, endPoint y: 358, distance: 103.2
click at [376, 358] on div "**********" at bounding box center [668, 345] width 586 height 94
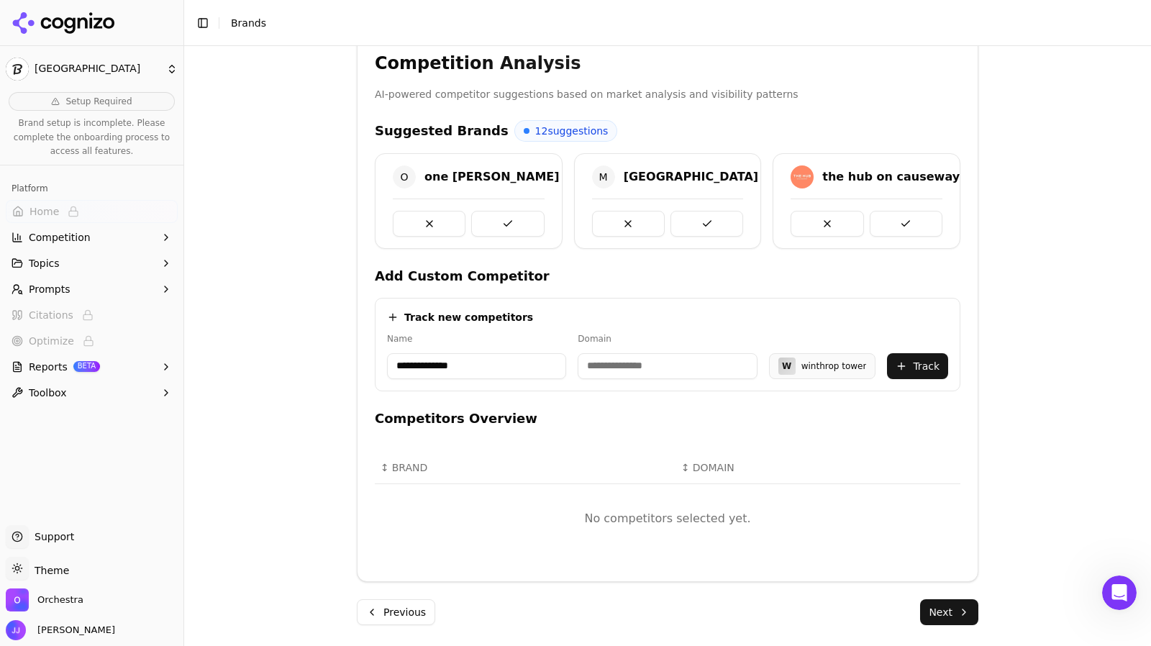
click at [419, 369] on input "**********" at bounding box center [476, 366] width 179 height 26
paste input "**********"
type input "**********"
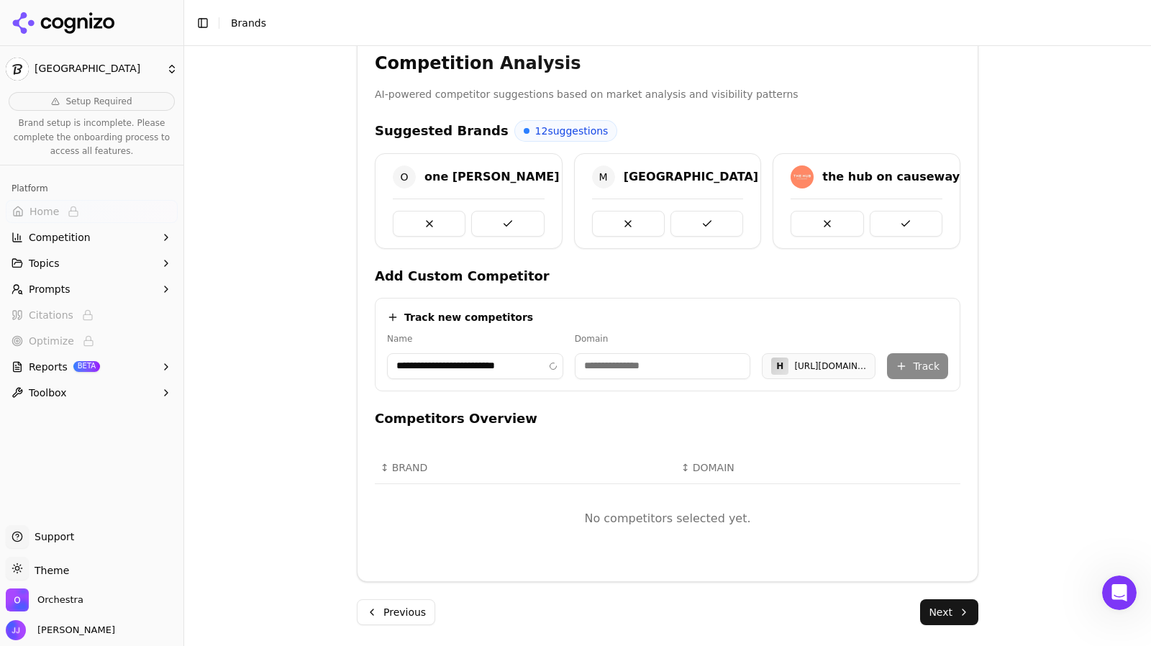
click at [535, 133] on span "12 suggestions" at bounding box center [571, 131] width 73 height 14
click at [540, 180] on div "one dalton (four seasons hotel & private residences boston)" at bounding box center [697, 176] width 547 height 17
click at [720, 211] on button at bounding box center [707, 224] width 73 height 26
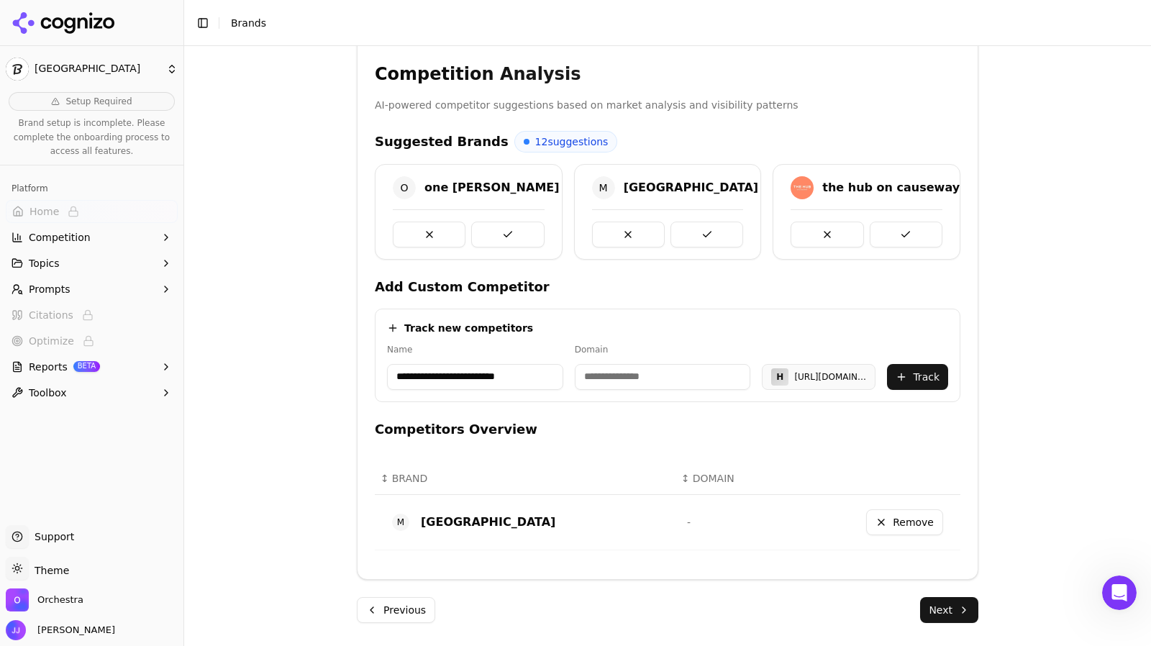
scroll to position [265, 0]
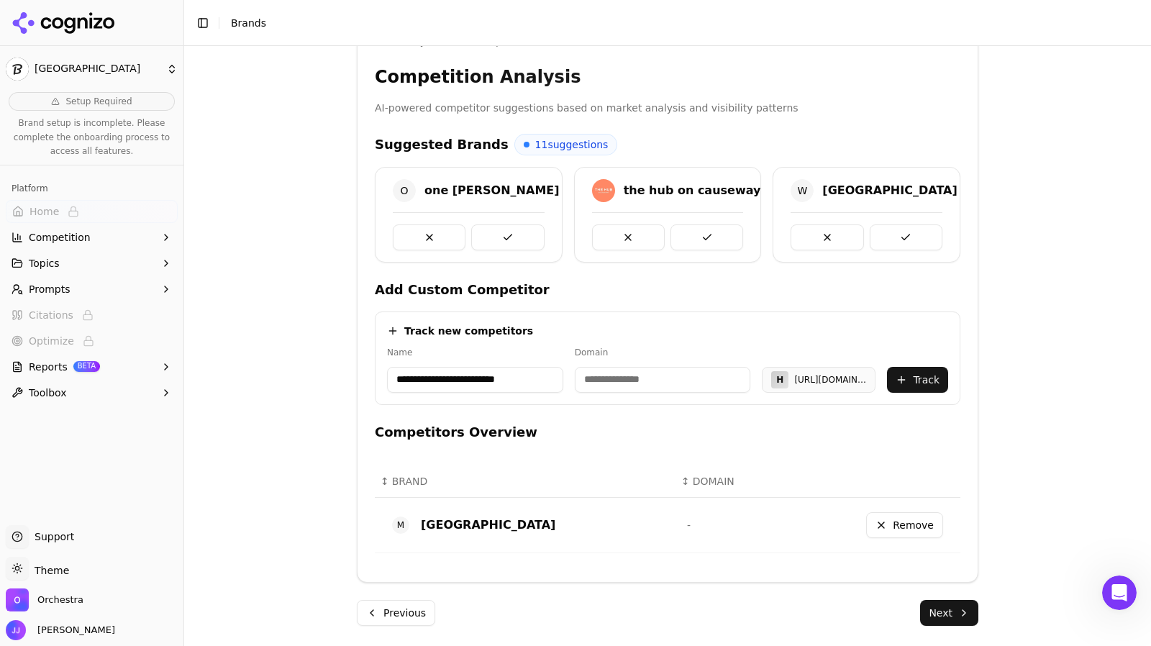
click at [671, 371] on input at bounding box center [663, 380] width 176 height 26
paste input "**********"
click at [904, 381] on button "Track" at bounding box center [917, 380] width 61 height 26
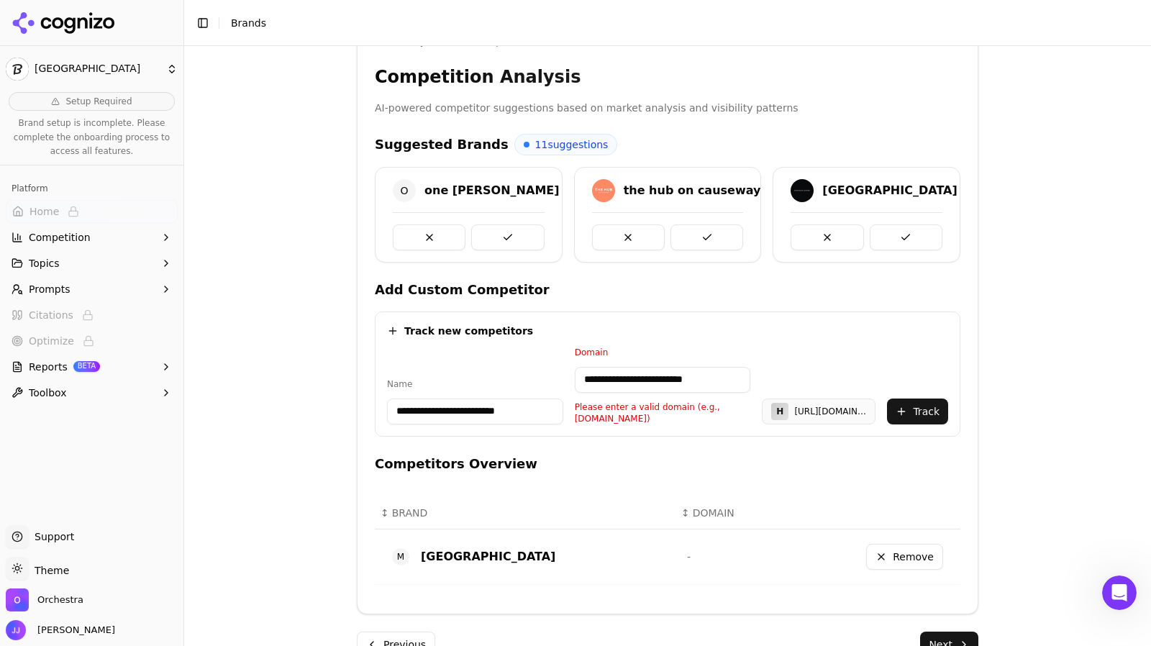
drag, startPoint x: 612, startPoint y: 378, endPoint x: 362, endPoint y: 355, distance: 251.4
click at [362, 355] on div "**********" at bounding box center [668, 330] width 620 height 531
click at [686, 387] on input "**********" at bounding box center [663, 380] width 176 height 26
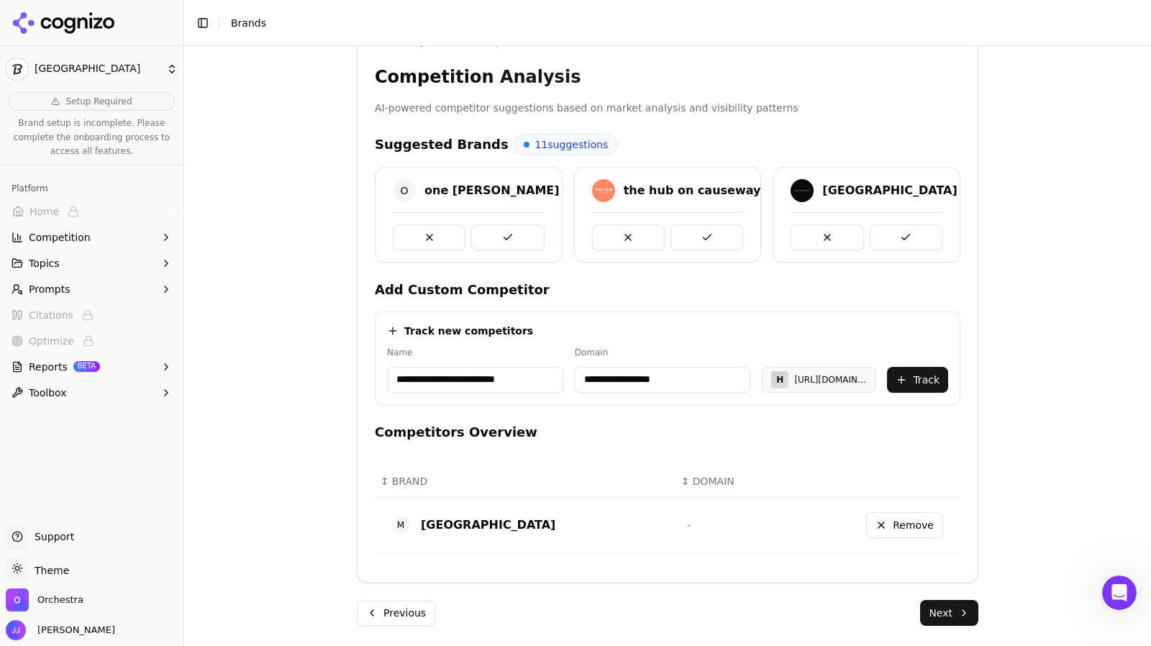
type input "**********"
click at [894, 235] on button at bounding box center [906, 237] width 73 height 26
click at [918, 376] on button "Track" at bounding box center [917, 380] width 61 height 26
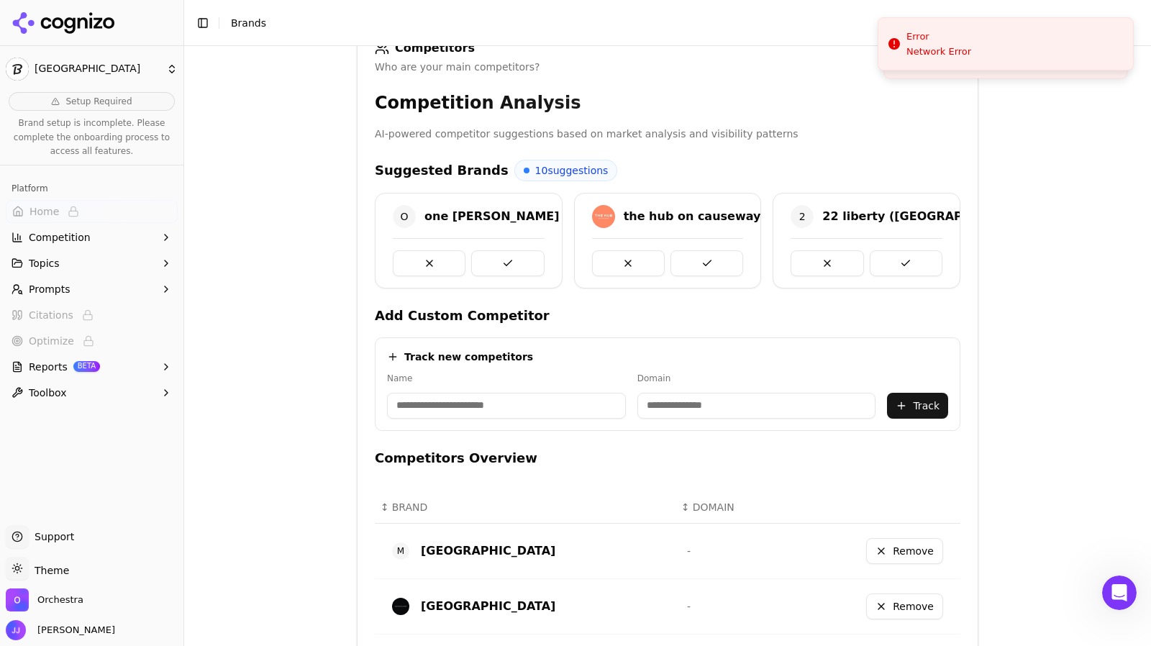
scroll to position [235, 0]
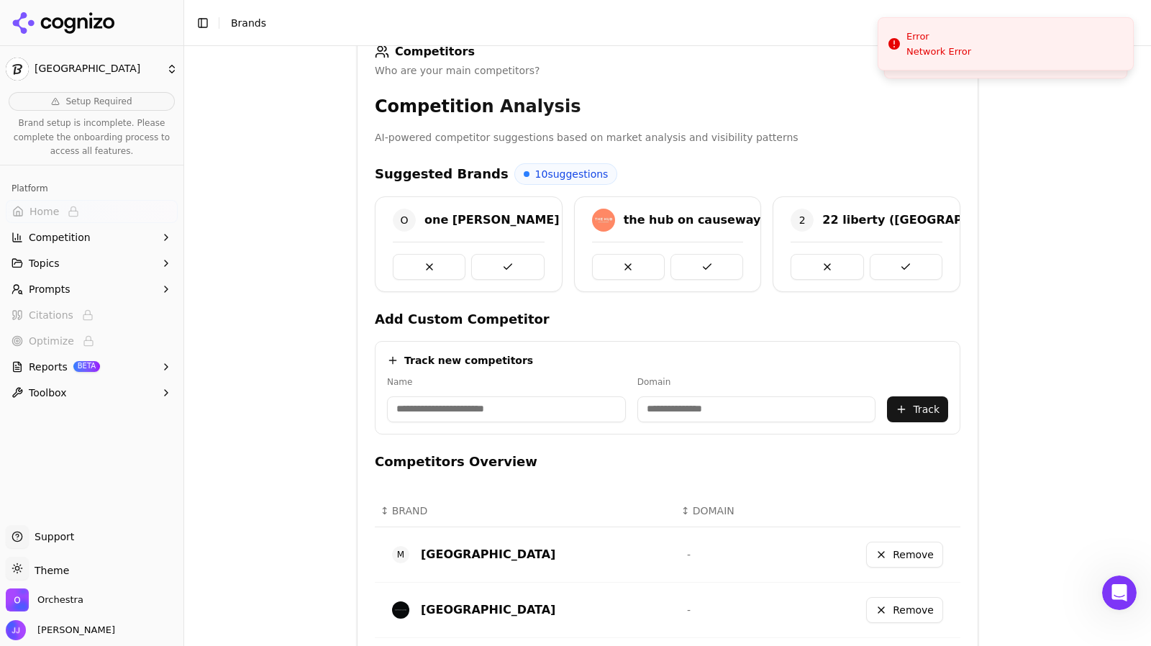
click at [1084, 195] on div "Brand Onboarding Let's set up your brand monitoring in a few simple steps Step …" at bounding box center [667, 134] width 967 height 646
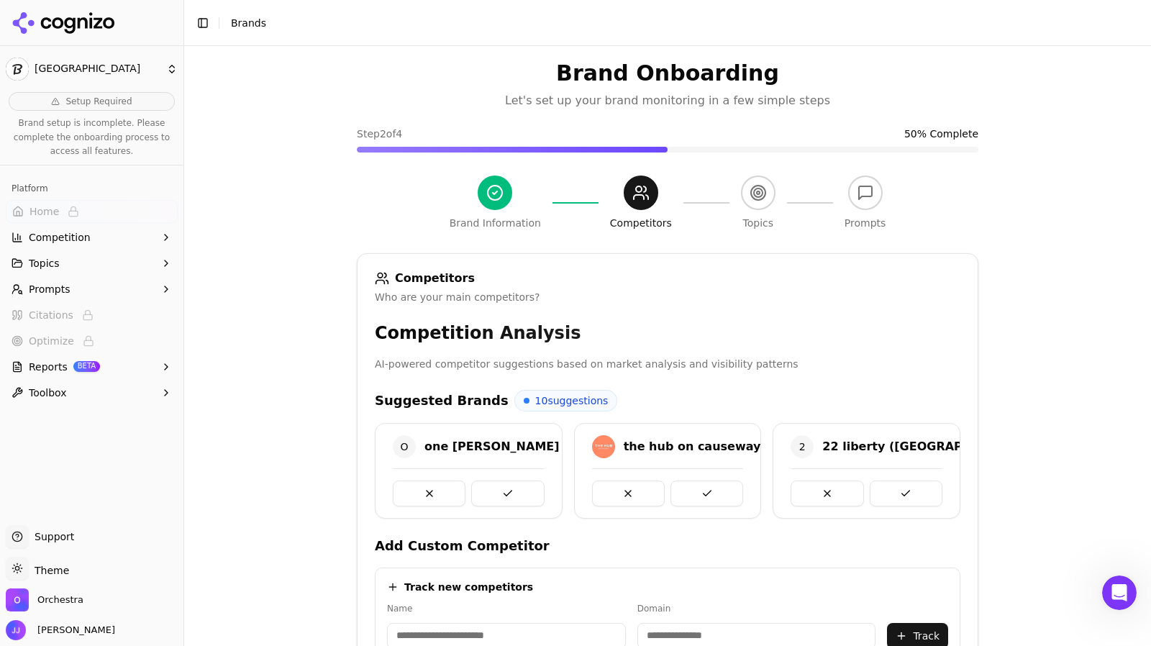
scroll to position [0, 0]
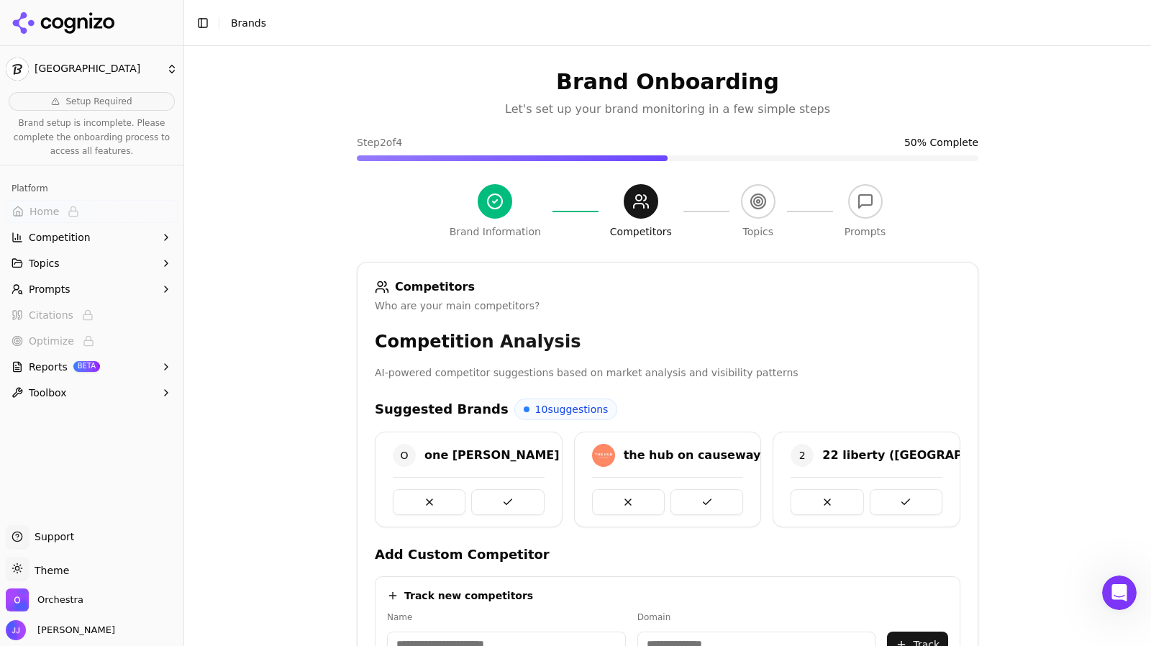
click at [150, 366] on button "Reports BETA" at bounding box center [92, 366] width 172 height 23
click at [321, 111] on div "Brand Onboarding Let's set up your brand monitoring in a few simple steps Step …" at bounding box center [667, 369] width 967 height 646
click at [70, 601] on span "Orchestra" at bounding box center [60, 600] width 46 height 13
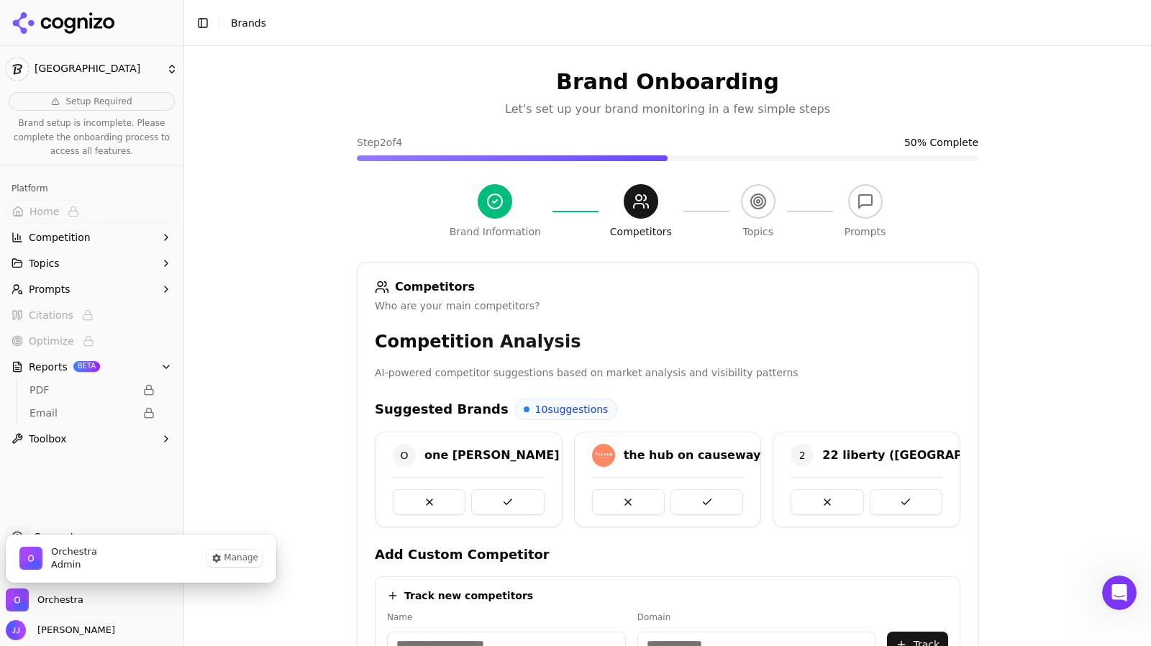
click at [96, 618] on ul "Support Support Toggle theme Theme Orchestra Jeff Jensen" at bounding box center [92, 582] width 172 height 115
click at [93, 619] on ul "Support Support Toggle theme Theme Orchestra Jeff Jensen" at bounding box center [92, 582] width 172 height 115
click at [69, 632] on span "Jeff Jensen" at bounding box center [73, 630] width 83 height 13
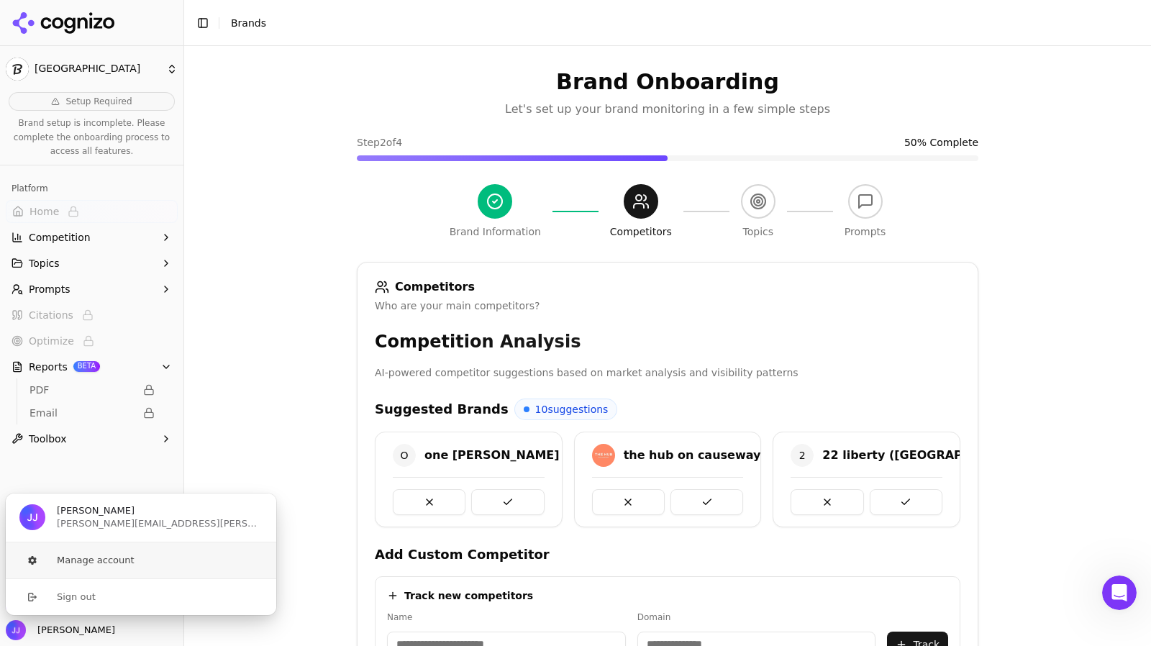
click at [88, 564] on button "Manage account" at bounding box center [141, 560] width 272 height 36
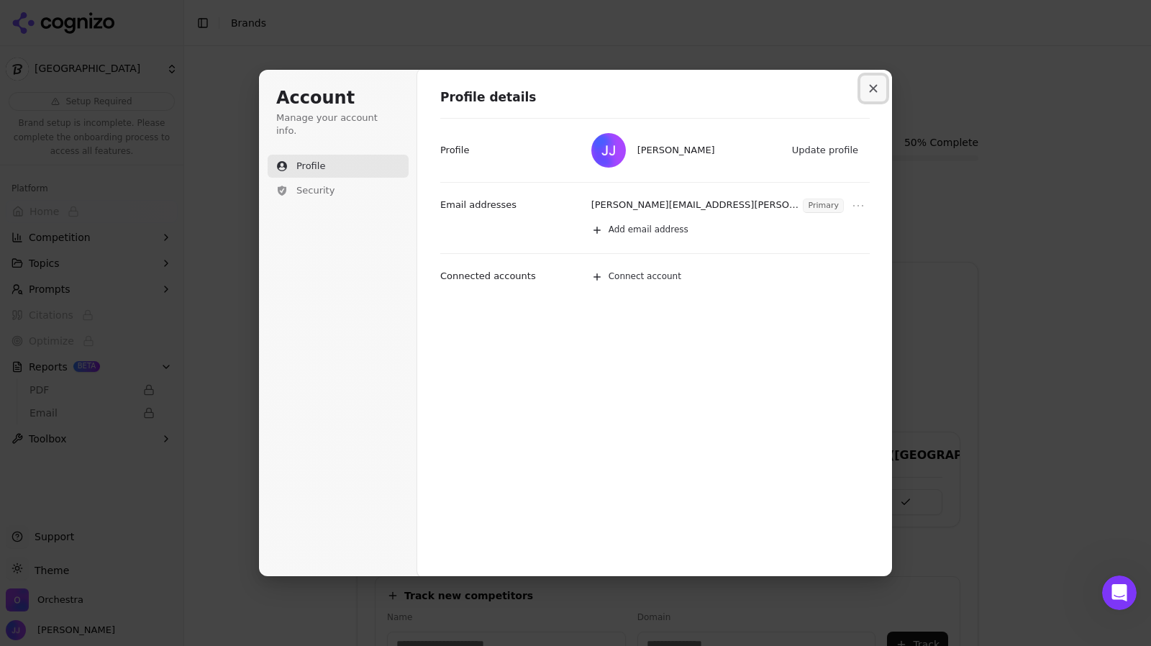
click at [866, 90] on button "Close modal" at bounding box center [873, 89] width 26 height 26
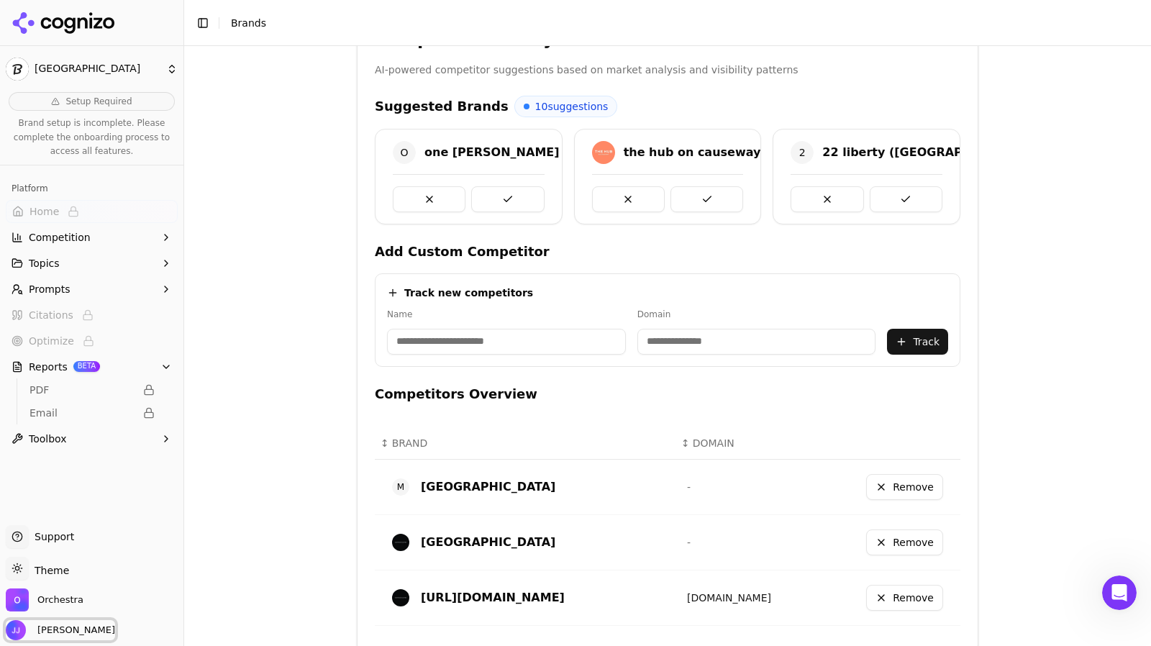
scroll to position [375, 0]
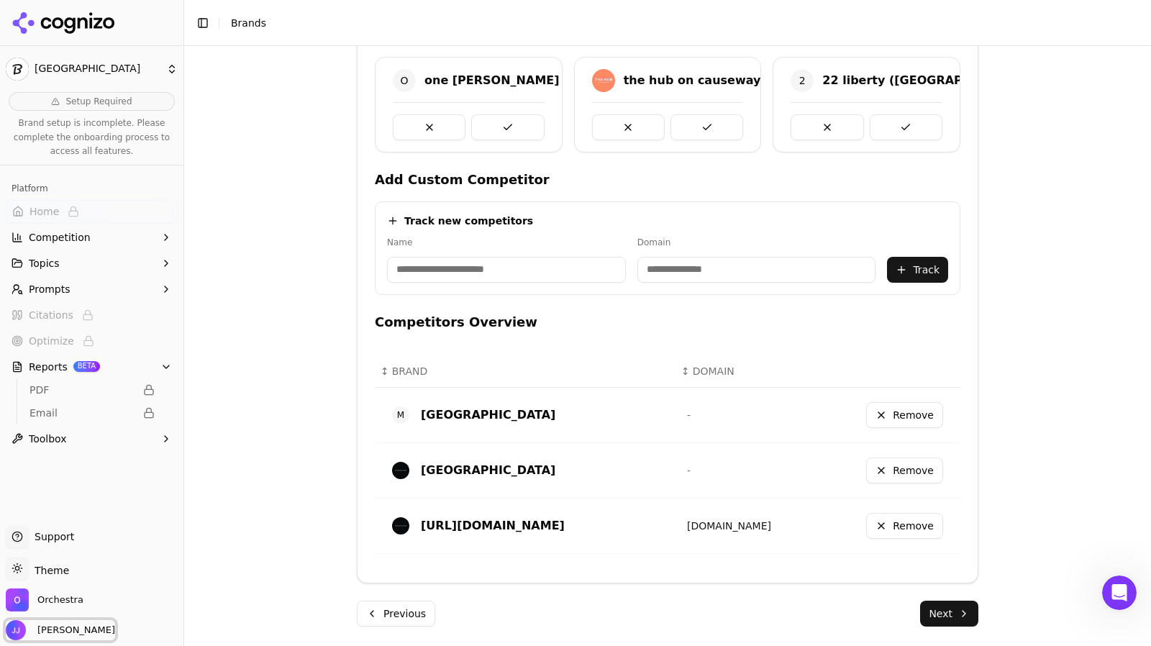
click at [66, 631] on span "Jeff Jensen" at bounding box center [73, 630] width 83 height 13
click at [167, 620] on div "Jeff Jensen" at bounding box center [92, 630] width 172 height 20
click at [72, 594] on span "Orchestra" at bounding box center [60, 600] width 46 height 13
click at [207, 483] on div "Brand Onboarding Let's set up your brand monitoring in a few simple steps Step …" at bounding box center [667, 346] width 967 height 600
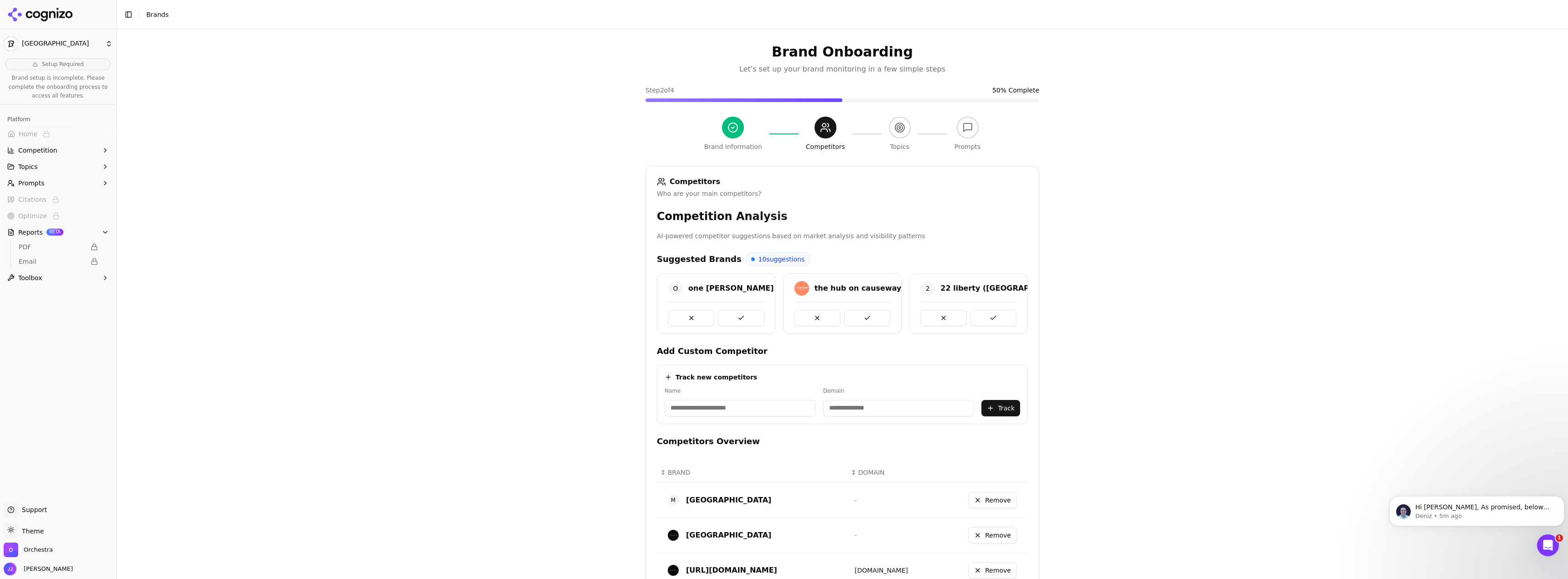
scroll to position [174, 0]
